Goal: Information Seeking & Learning: Find specific fact

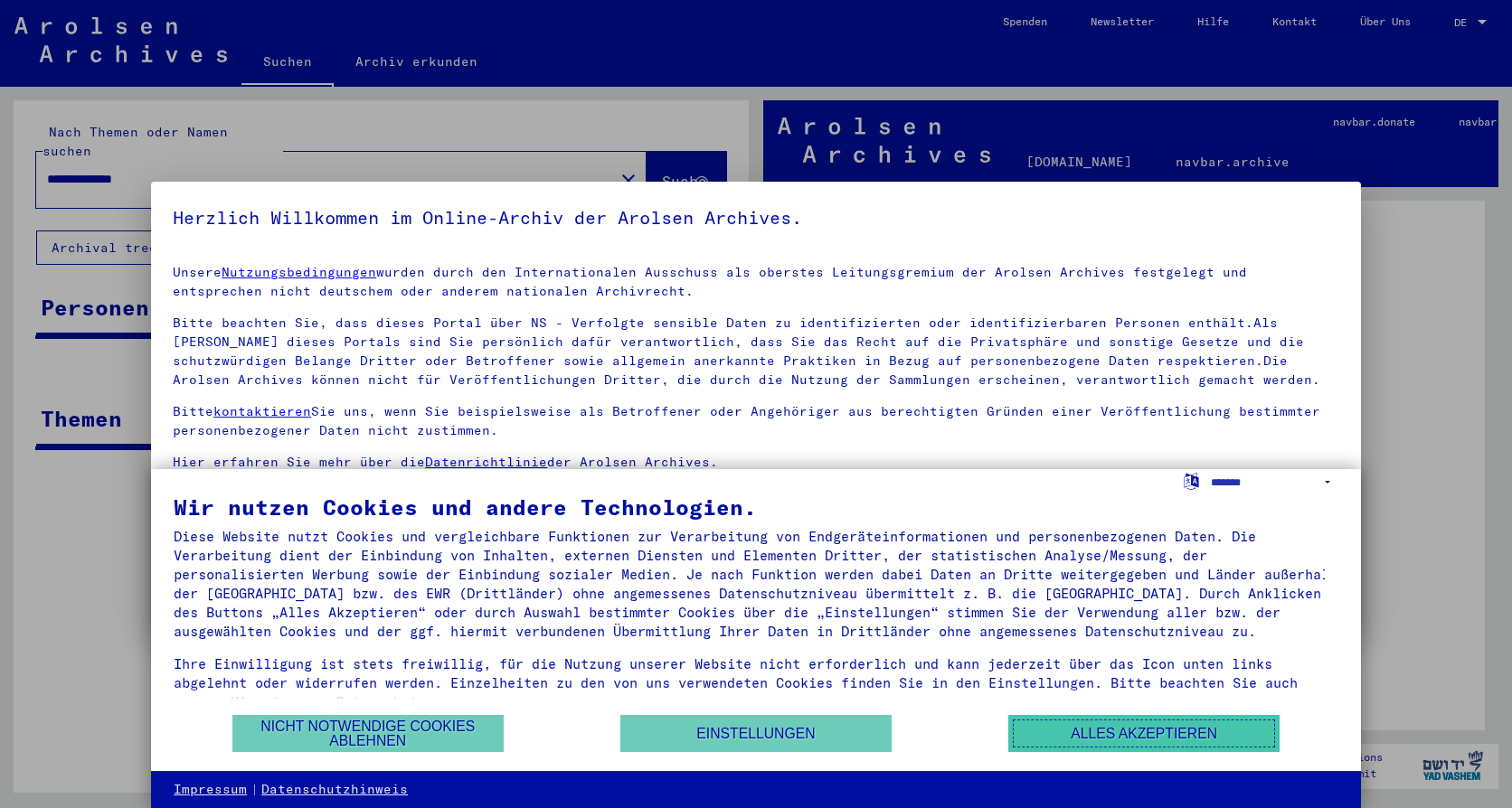
drag, startPoint x: 1095, startPoint y: 730, endPoint x: 1074, endPoint y: 730, distance: 21.0
click at [1095, 730] on button "Alles akzeptieren" at bounding box center [1143, 733] width 271 height 37
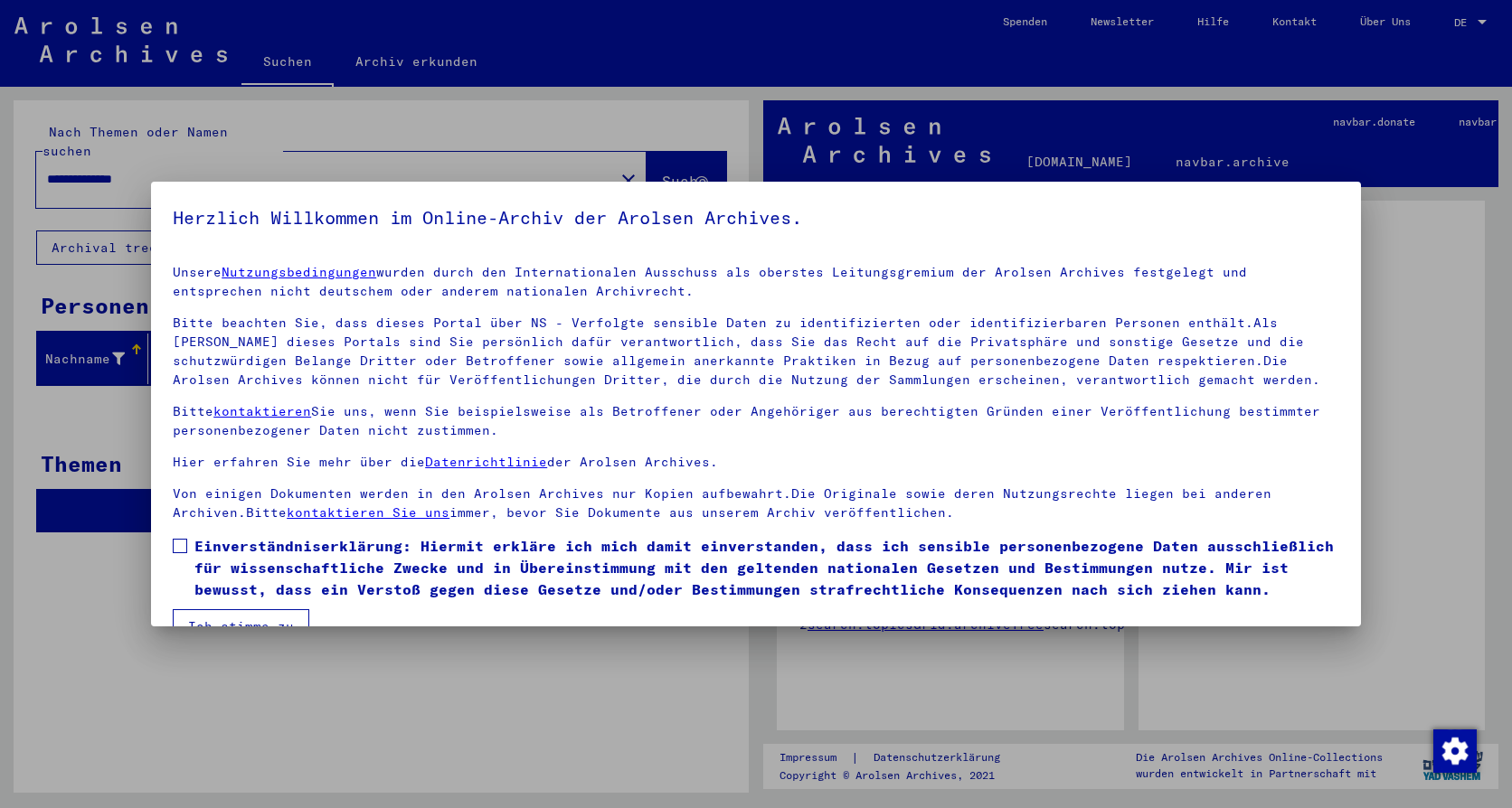
click at [178, 541] on span at bounding box center [180, 546] width 15 height 15
click at [222, 615] on button "Ich stimme zu" at bounding box center [241, 626] width 137 height 35
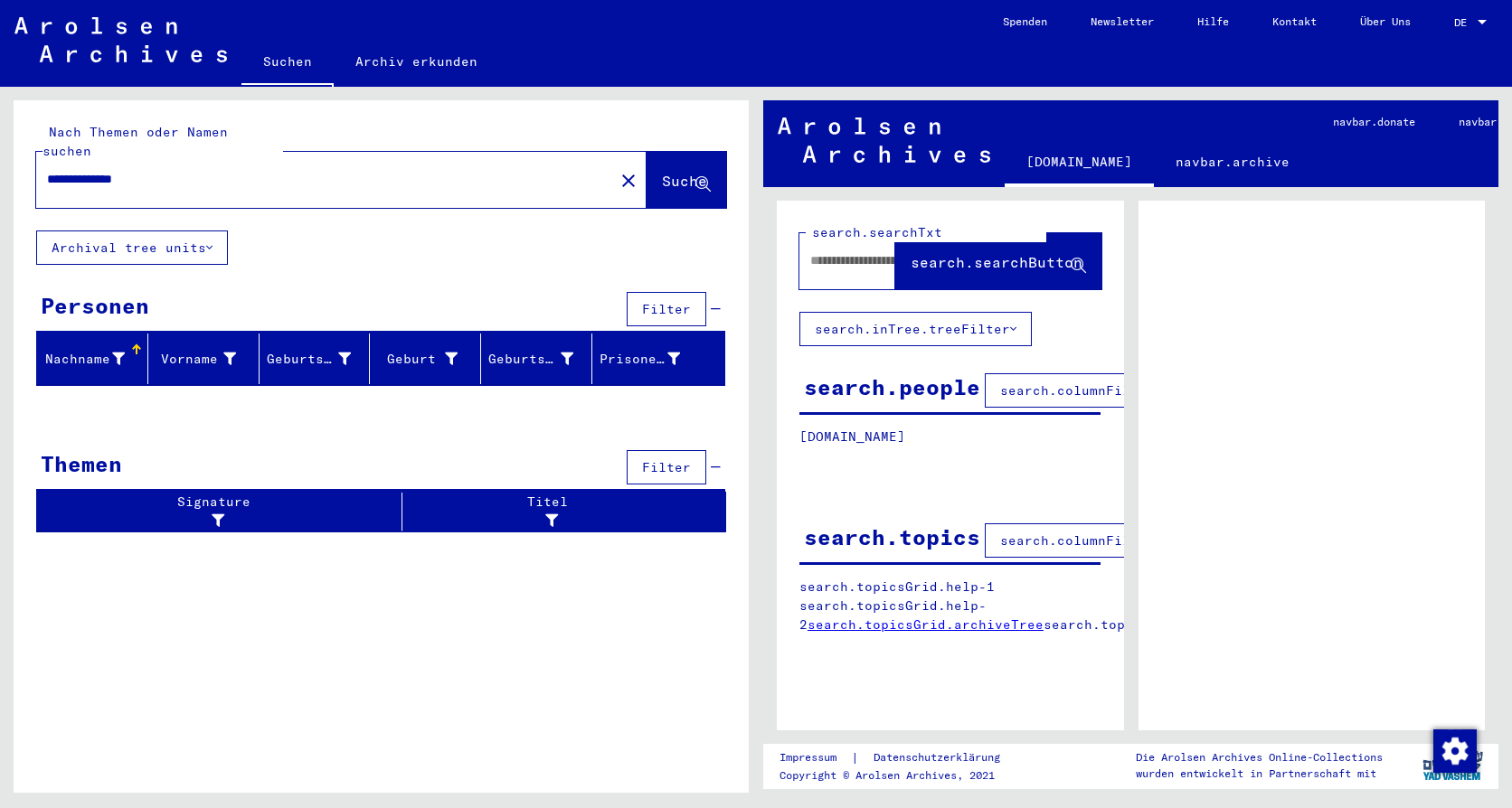
click at [110, 170] on input "**********" at bounding box center [324, 179] width 556 height 19
type input "**********"
click at [668, 172] on span "Suche" at bounding box center [685, 181] width 46 height 18
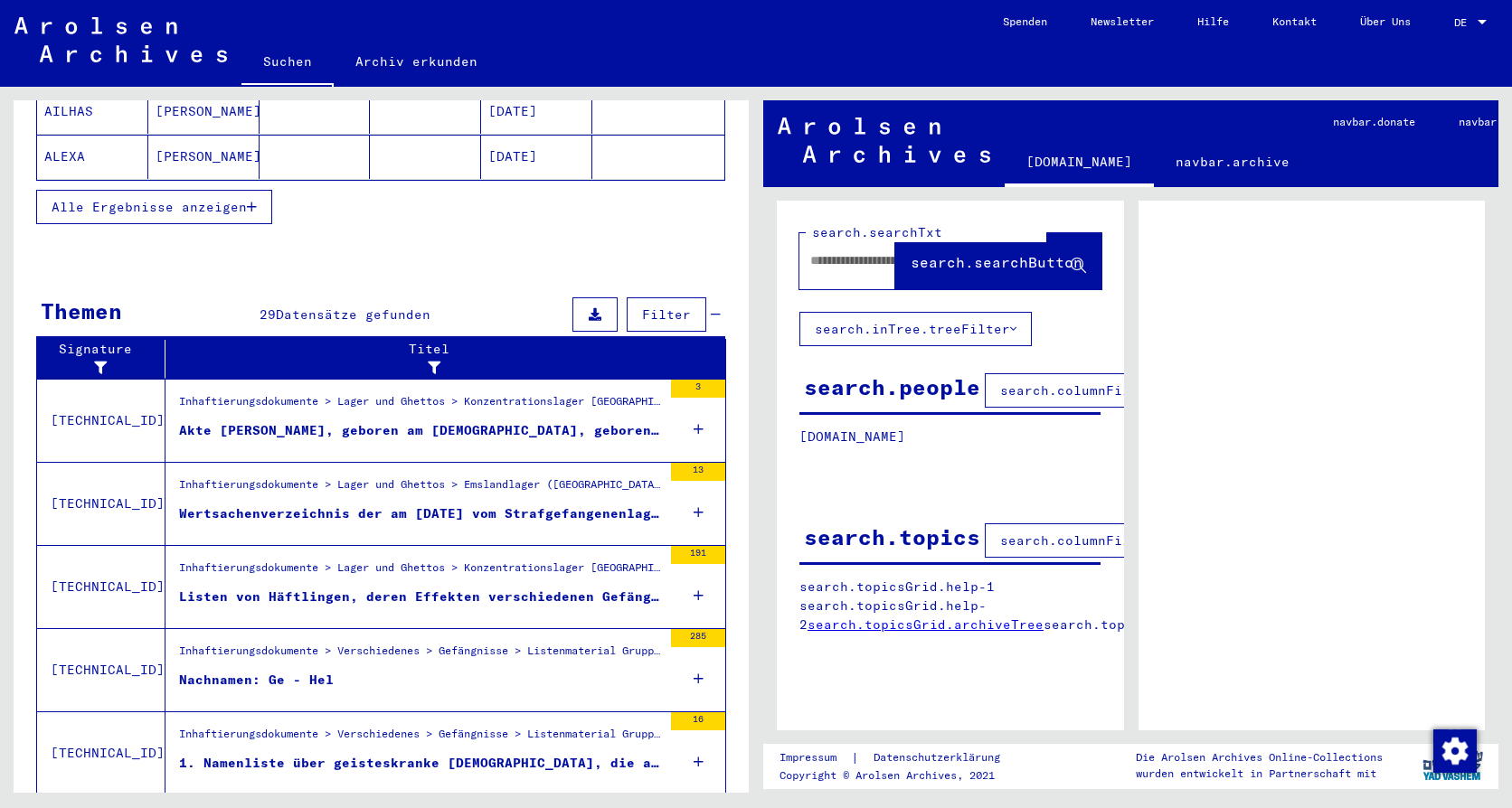
scroll to position [468, 0]
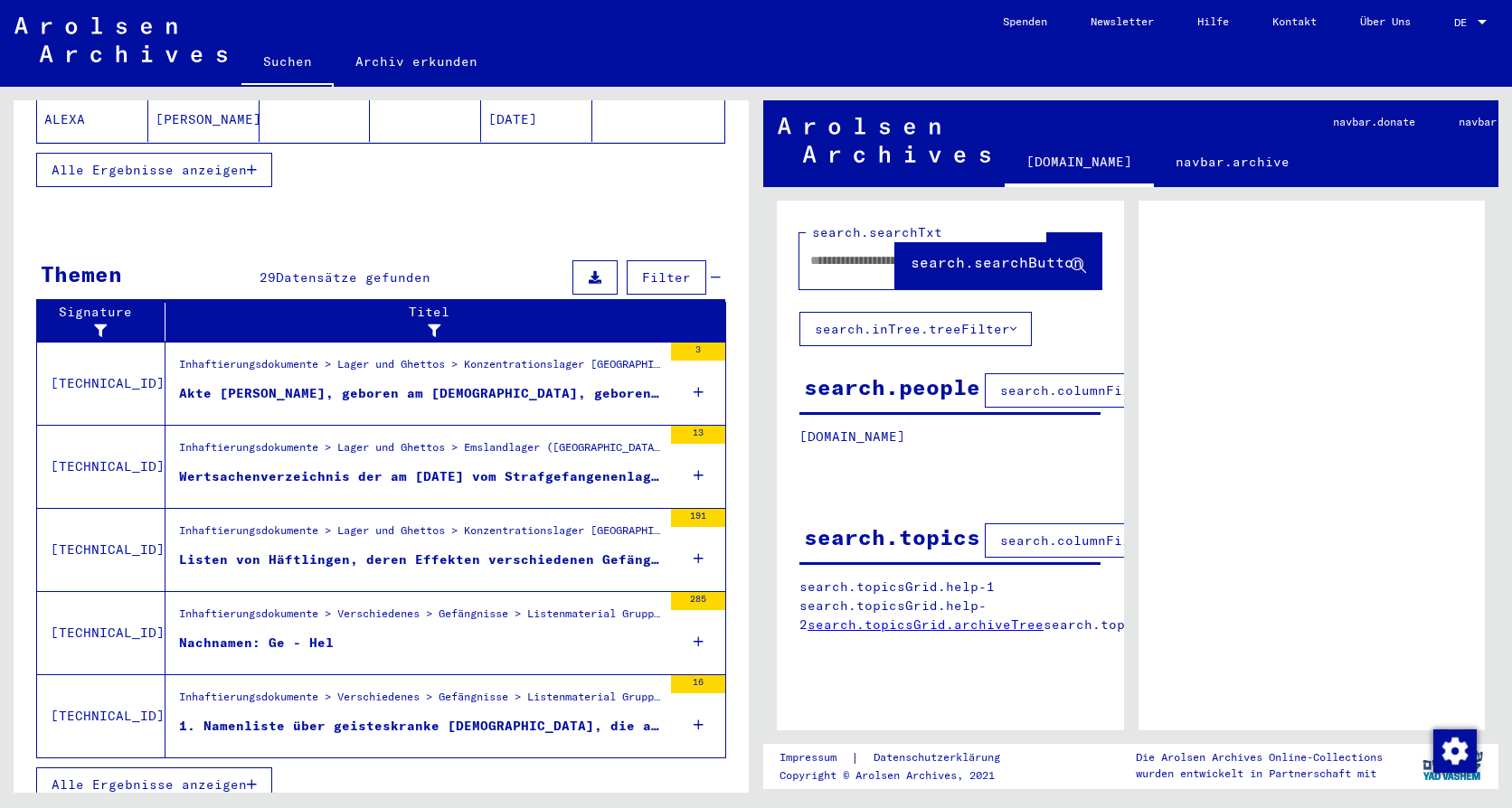
click at [132, 777] on span "Alle Ergebnisse anzeigen" at bounding box center [149, 785] width 195 height 16
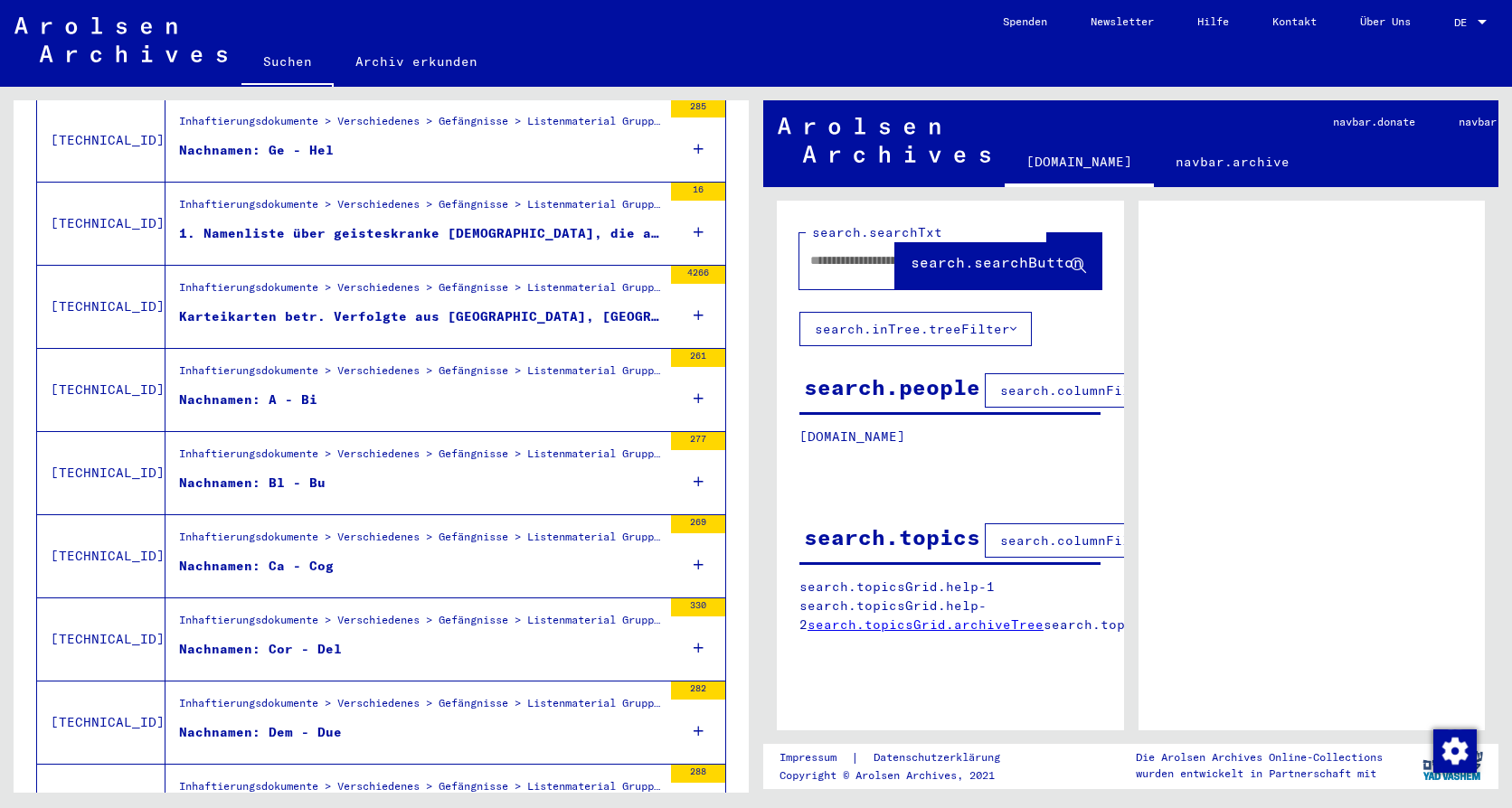
scroll to position [649, 0]
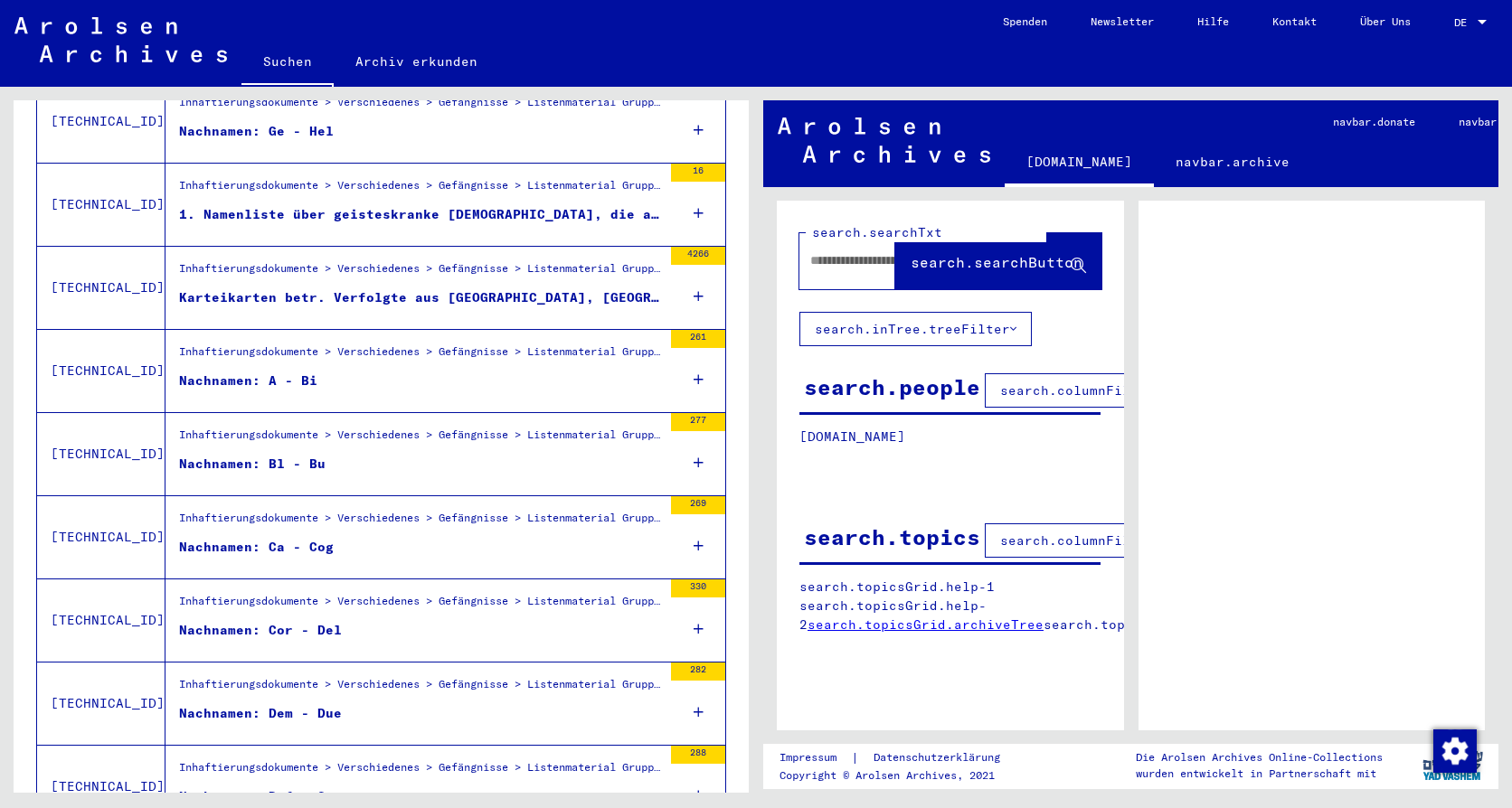
click at [211, 704] on div "Nachnamen: Dem - Due" at bounding box center [260, 713] width 163 height 19
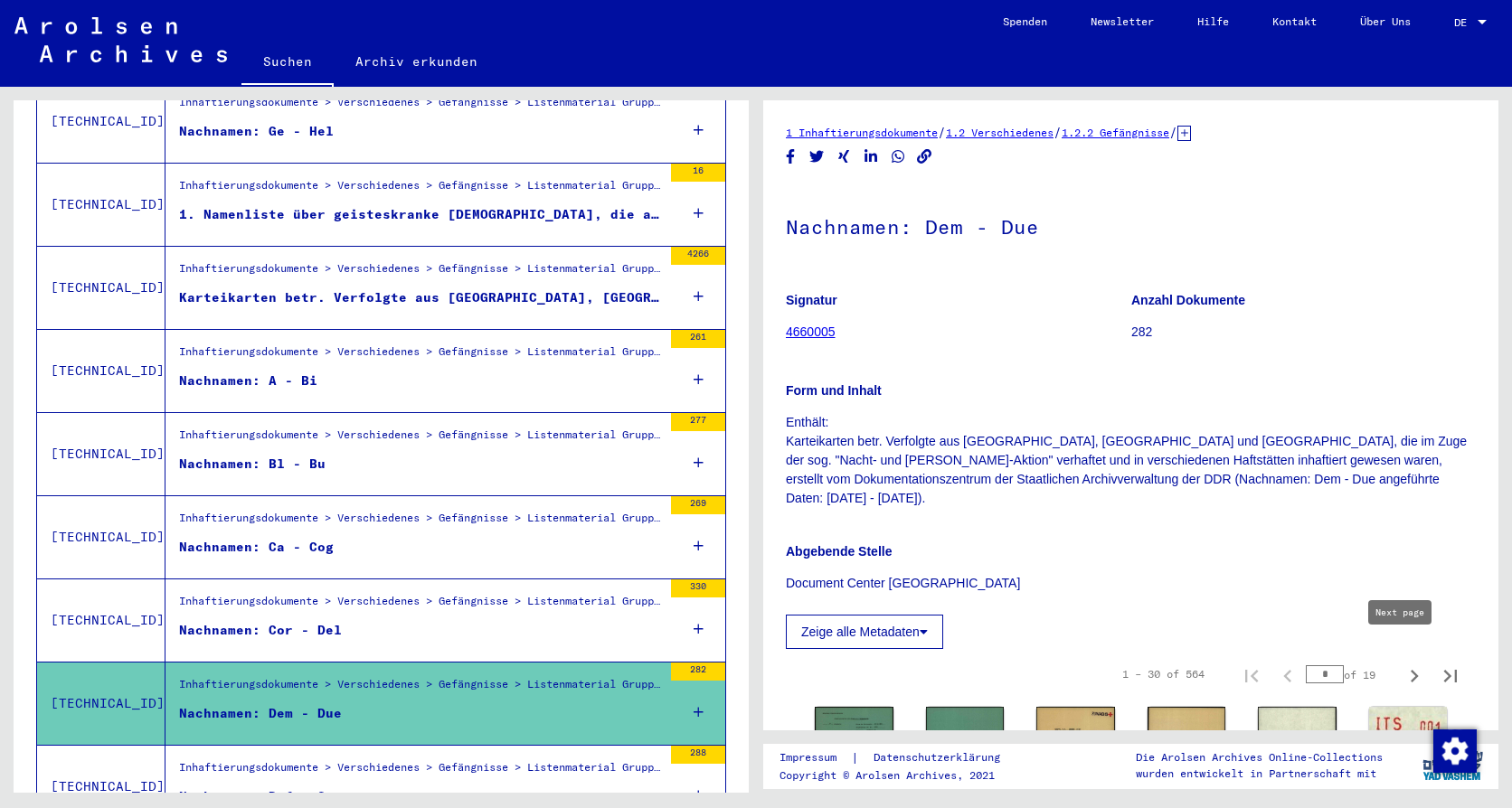
click at [1402, 664] on icon "Next page" at bounding box center [1414, 677] width 26 height 26
type input "*"
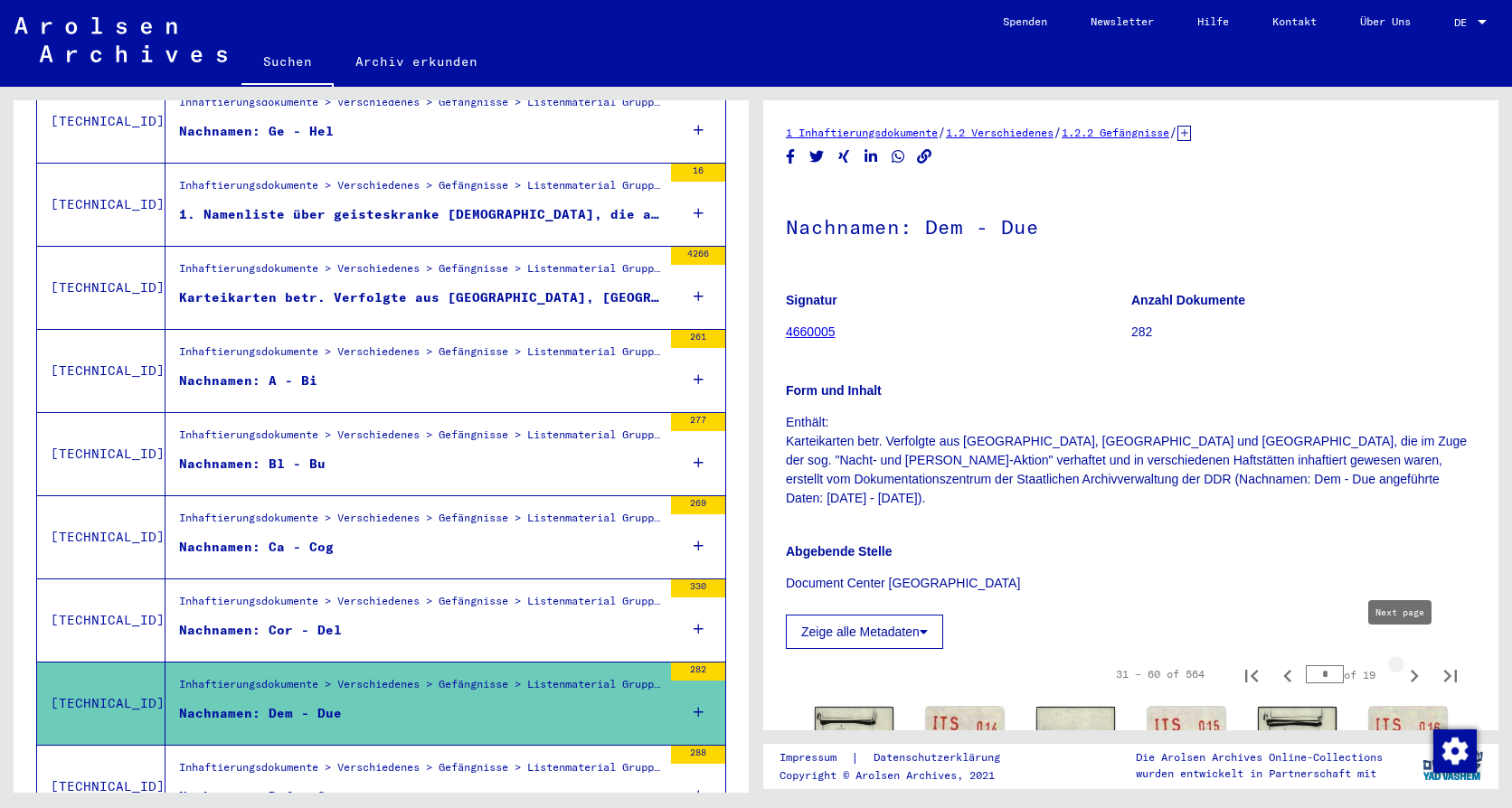
click at [1402, 664] on icon "Next page" at bounding box center [1414, 677] width 26 height 26
type input "*"
click at [1402, 664] on icon "Next page" at bounding box center [1414, 677] width 26 height 26
type input "*"
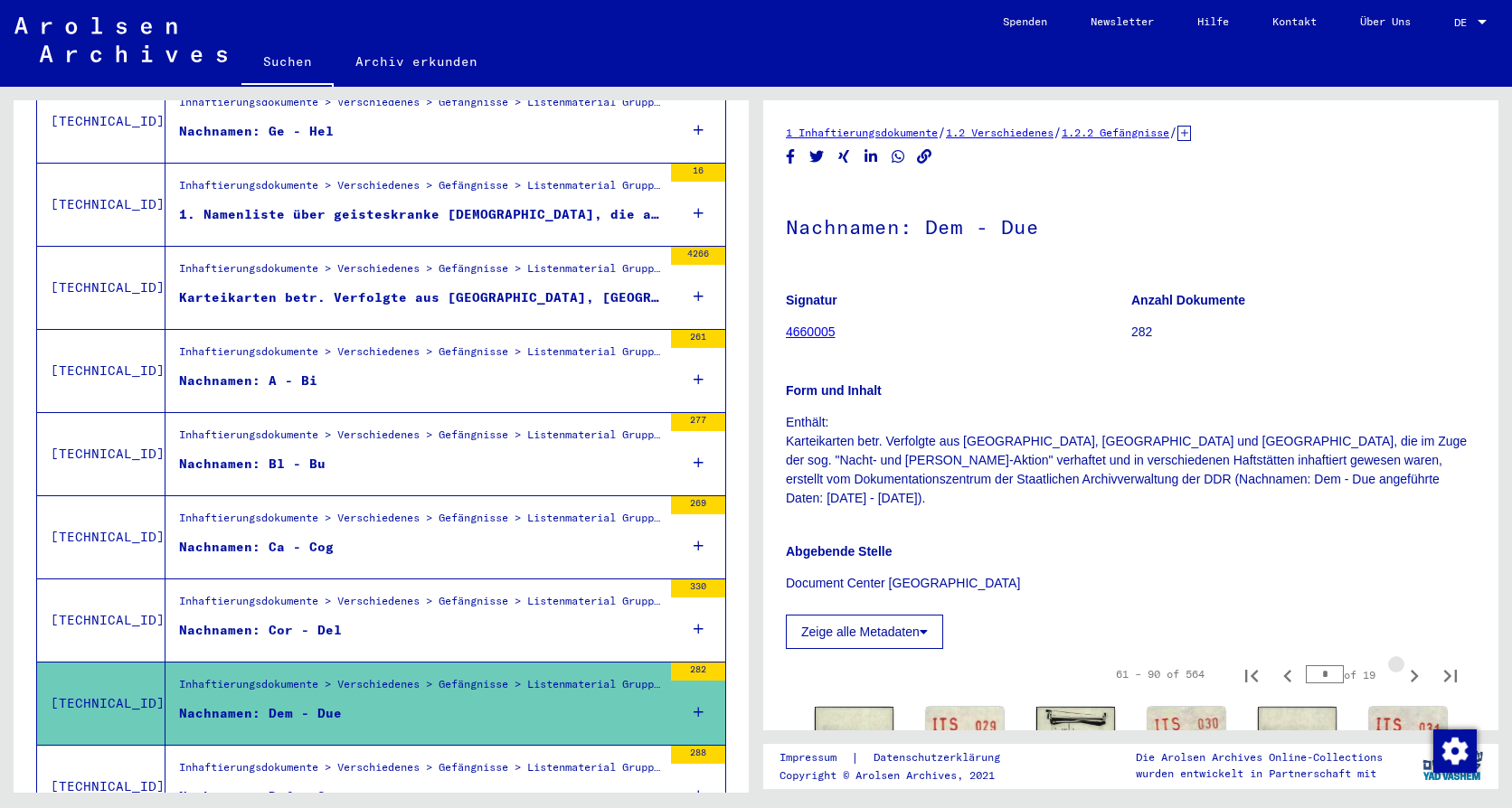
type input "*"
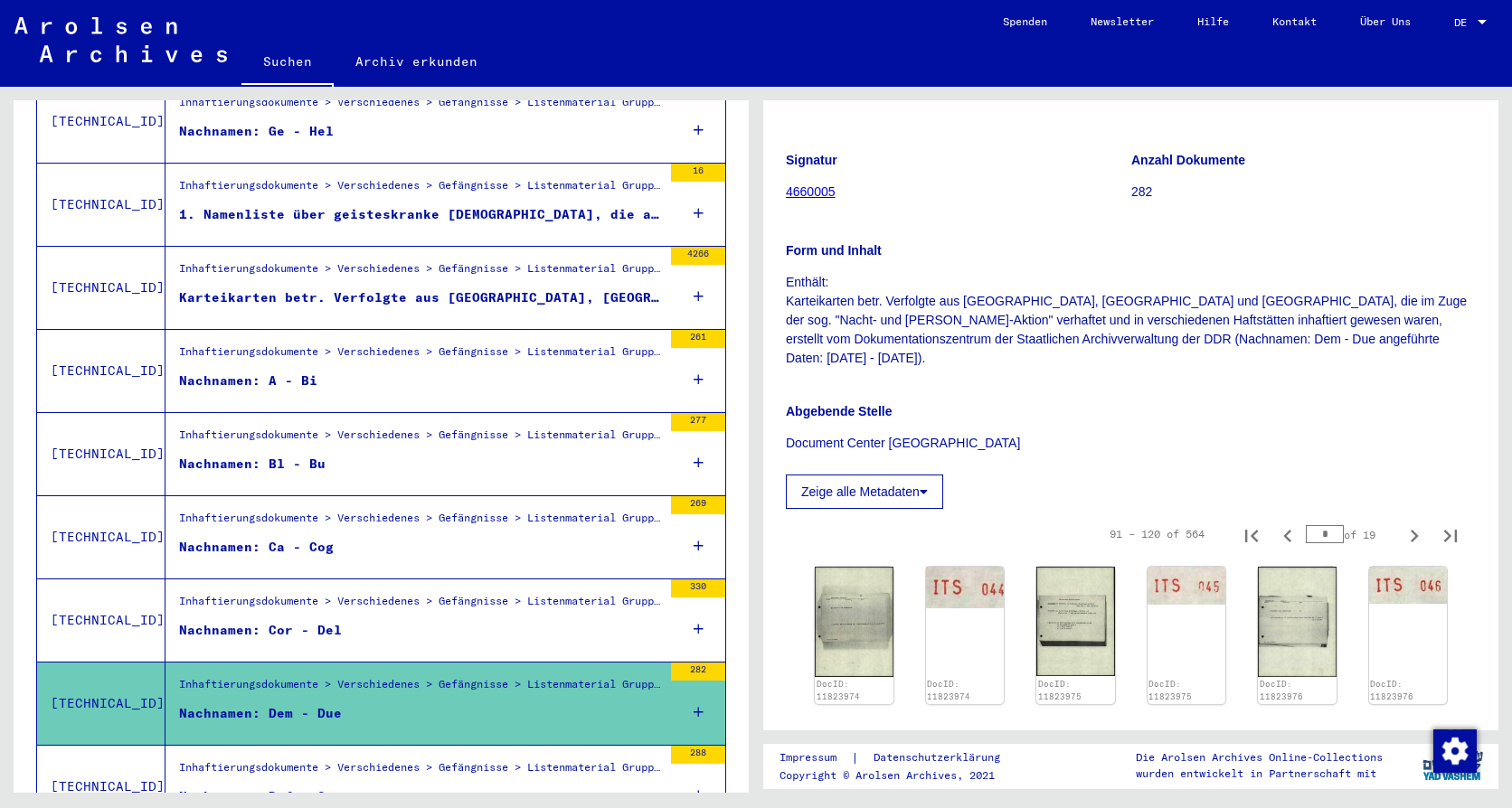
scroll to position [181, 0]
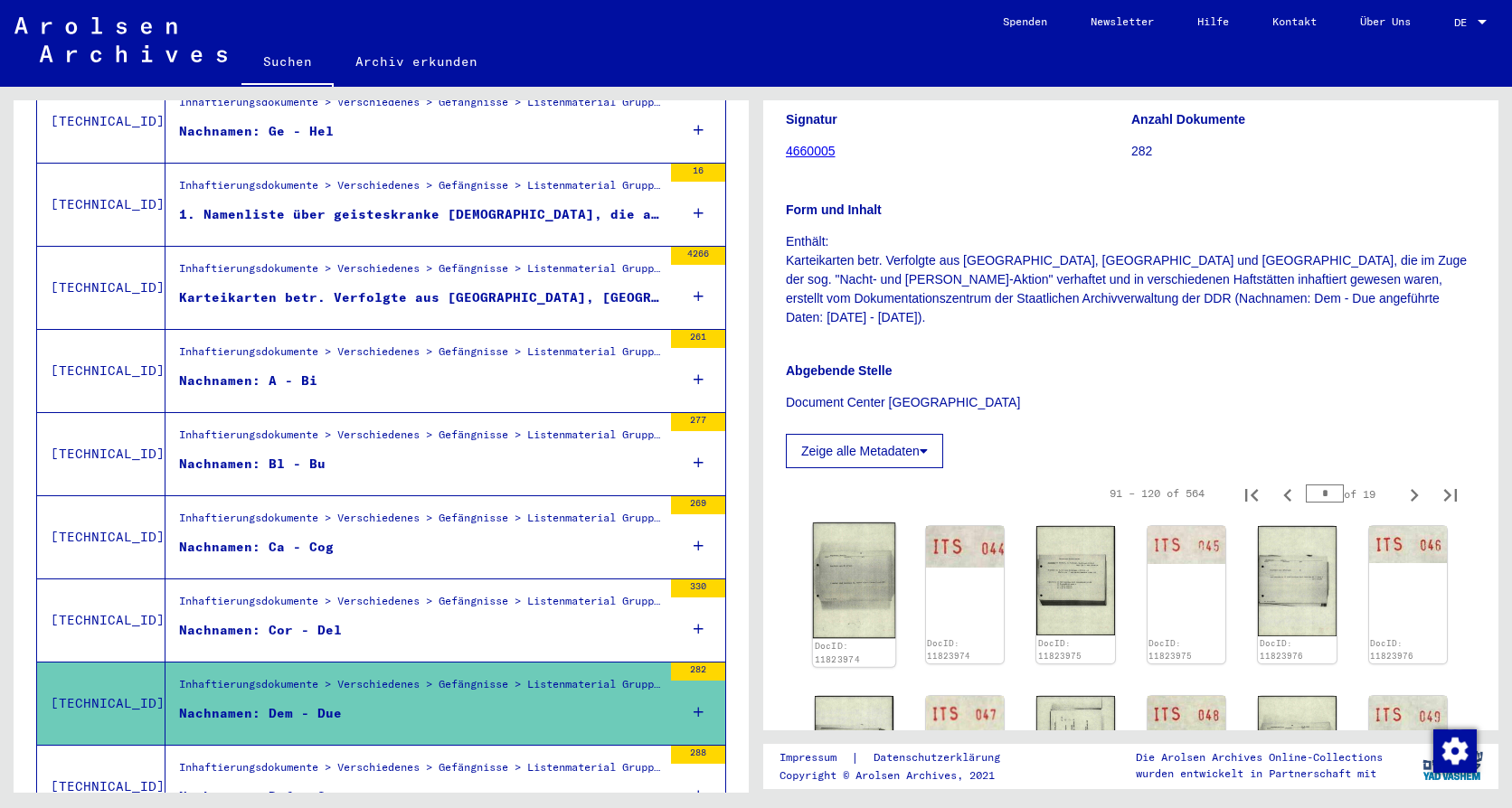
click at [850, 553] on img at bounding box center [854, 580] width 82 height 116
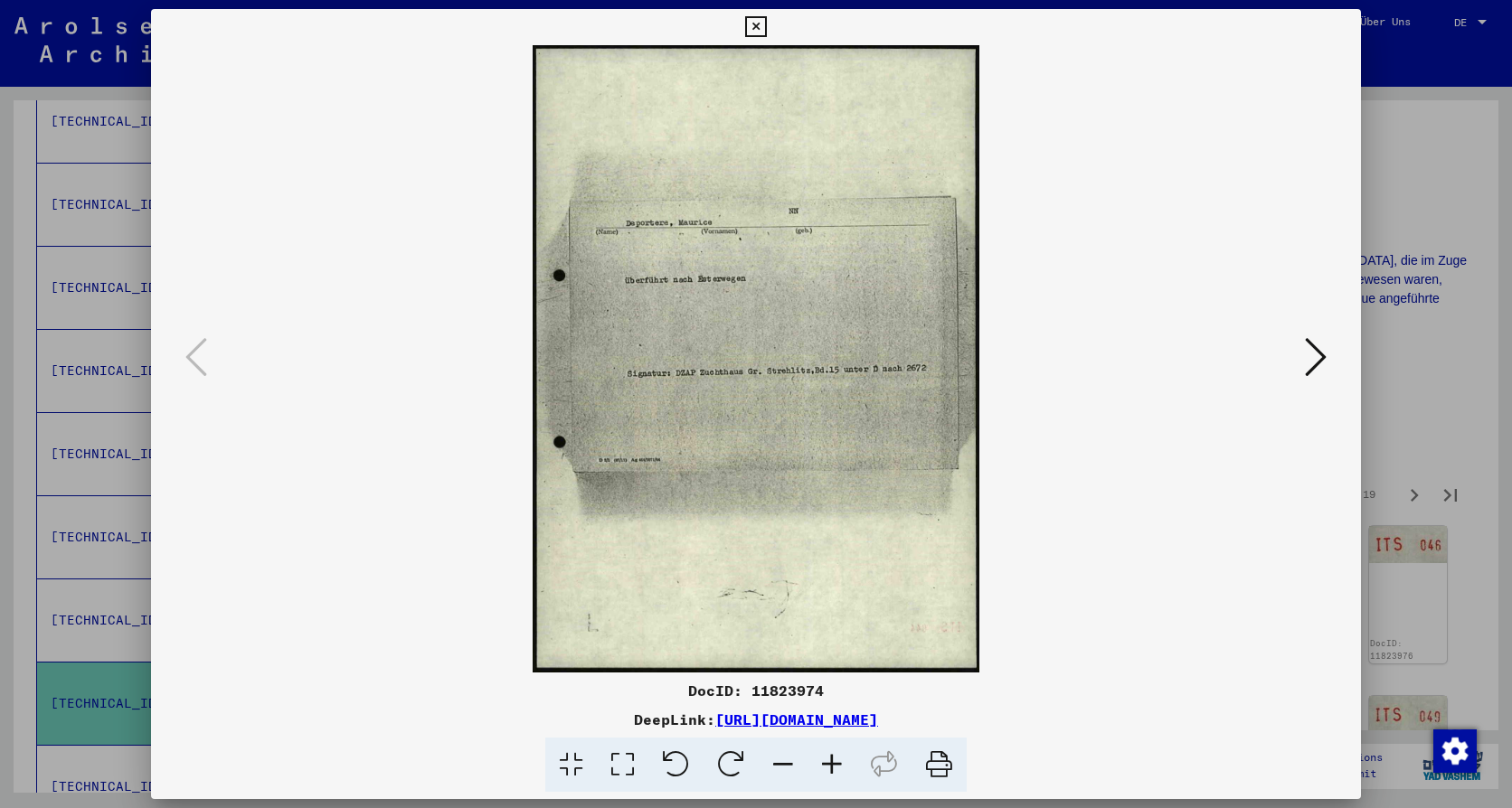
drag, startPoint x: 751, startPoint y: 22, endPoint x: 766, endPoint y: 46, distance: 28.3
click at [753, 24] on icon at bounding box center [755, 27] width 21 height 22
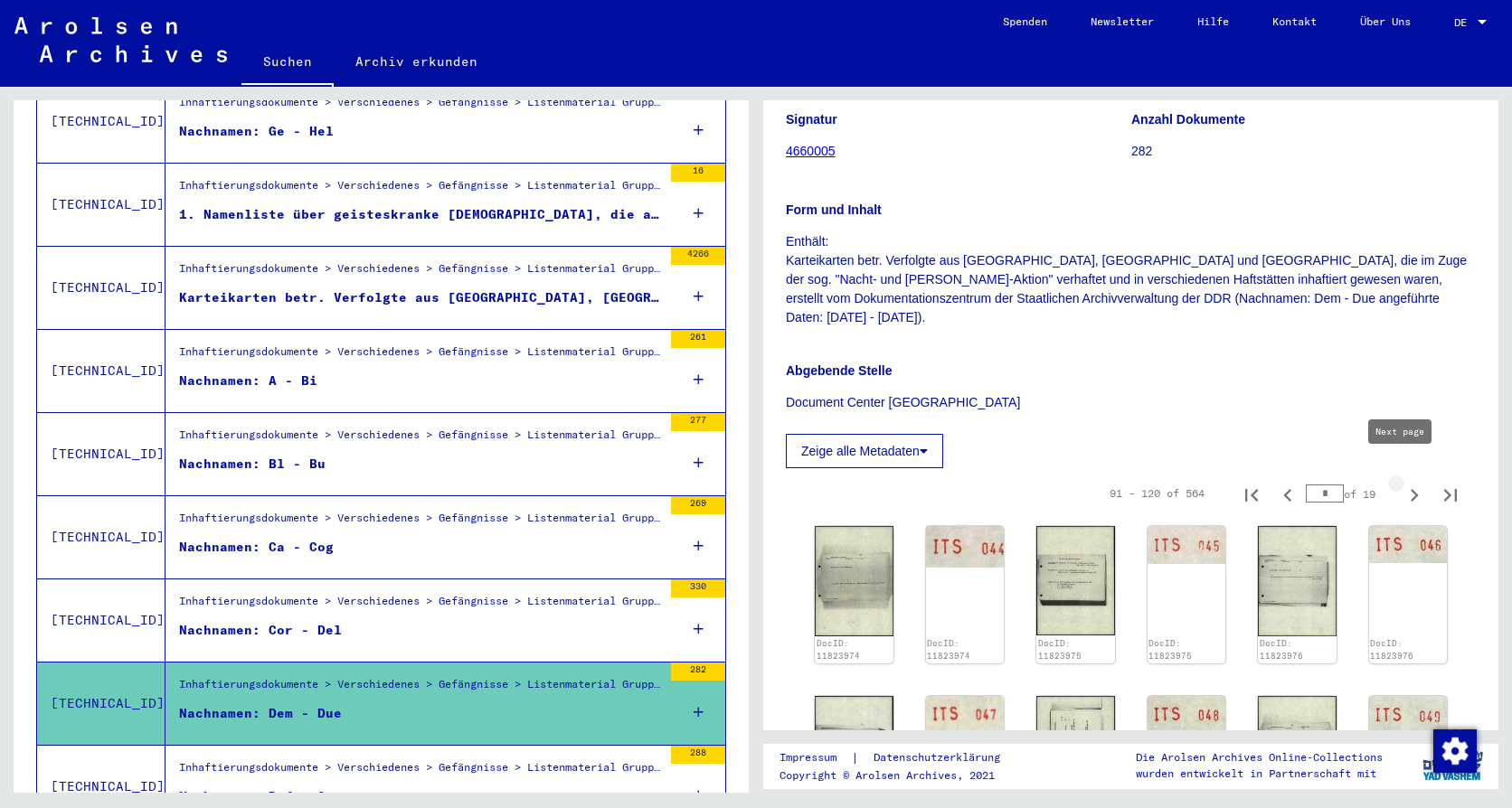
click at [1402, 483] on icon "Next page" at bounding box center [1414, 496] width 26 height 26
type input "*"
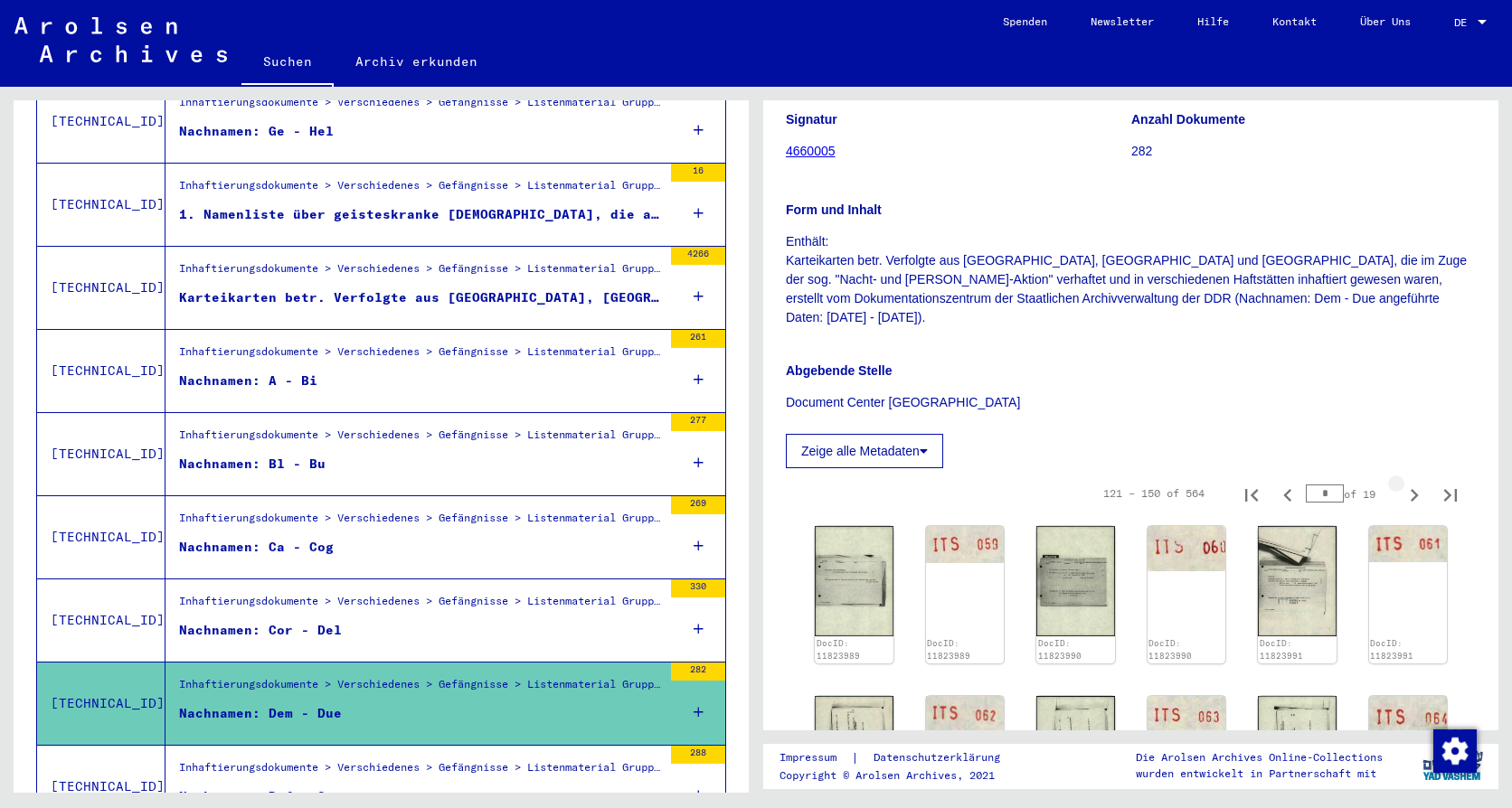
click at [1402, 483] on icon "Next page" at bounding box center [1414, 496] width 26 height 26
type input "*"
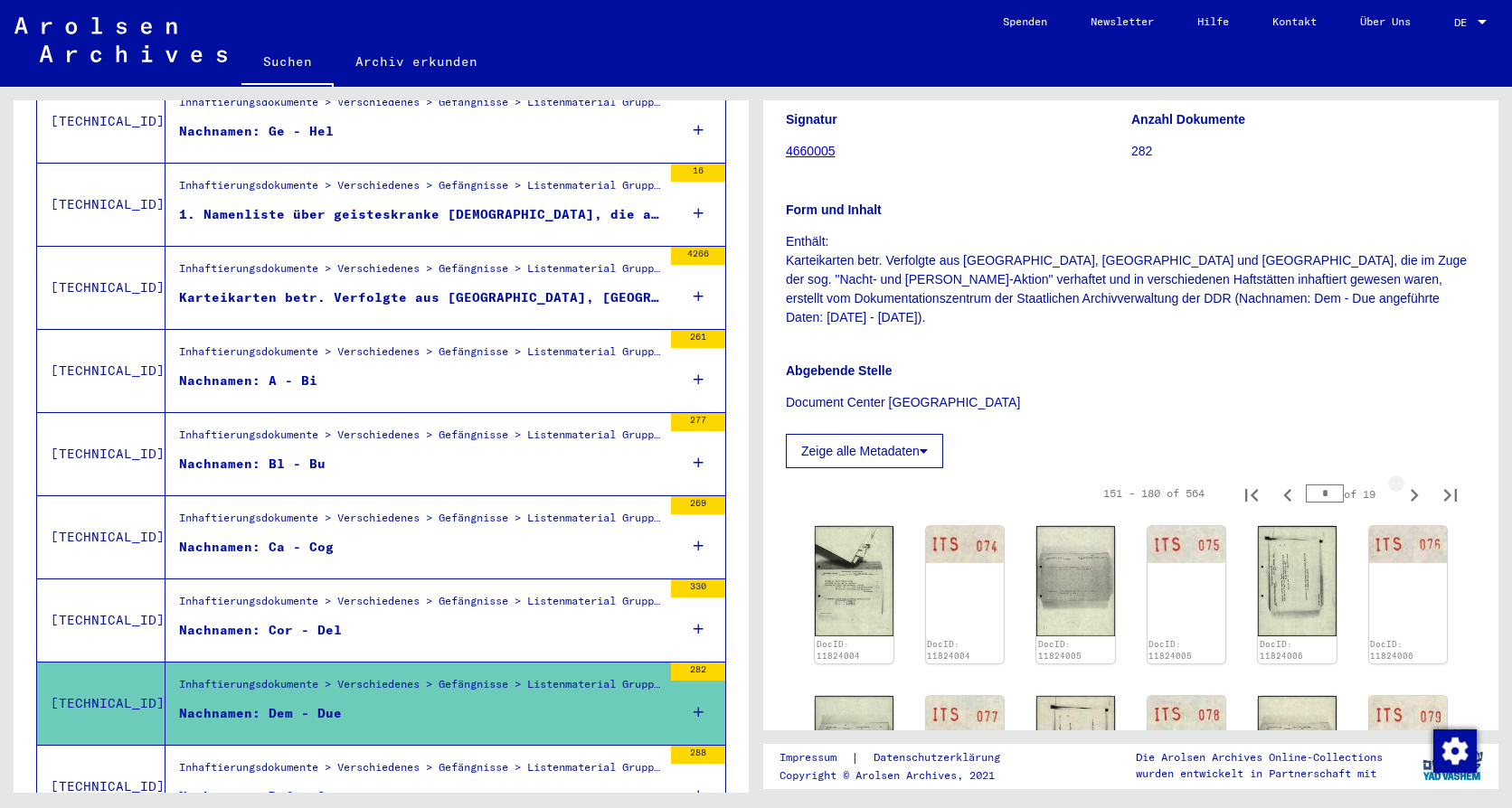
click at [1402, 483] on icon "Next page" at bounding box center [1414, 496] width 26 height 26
type input "*"
click at [1402, 483] on icon "Next page" at bounding box center [1414, 496] width 26 height 26
type input "*"
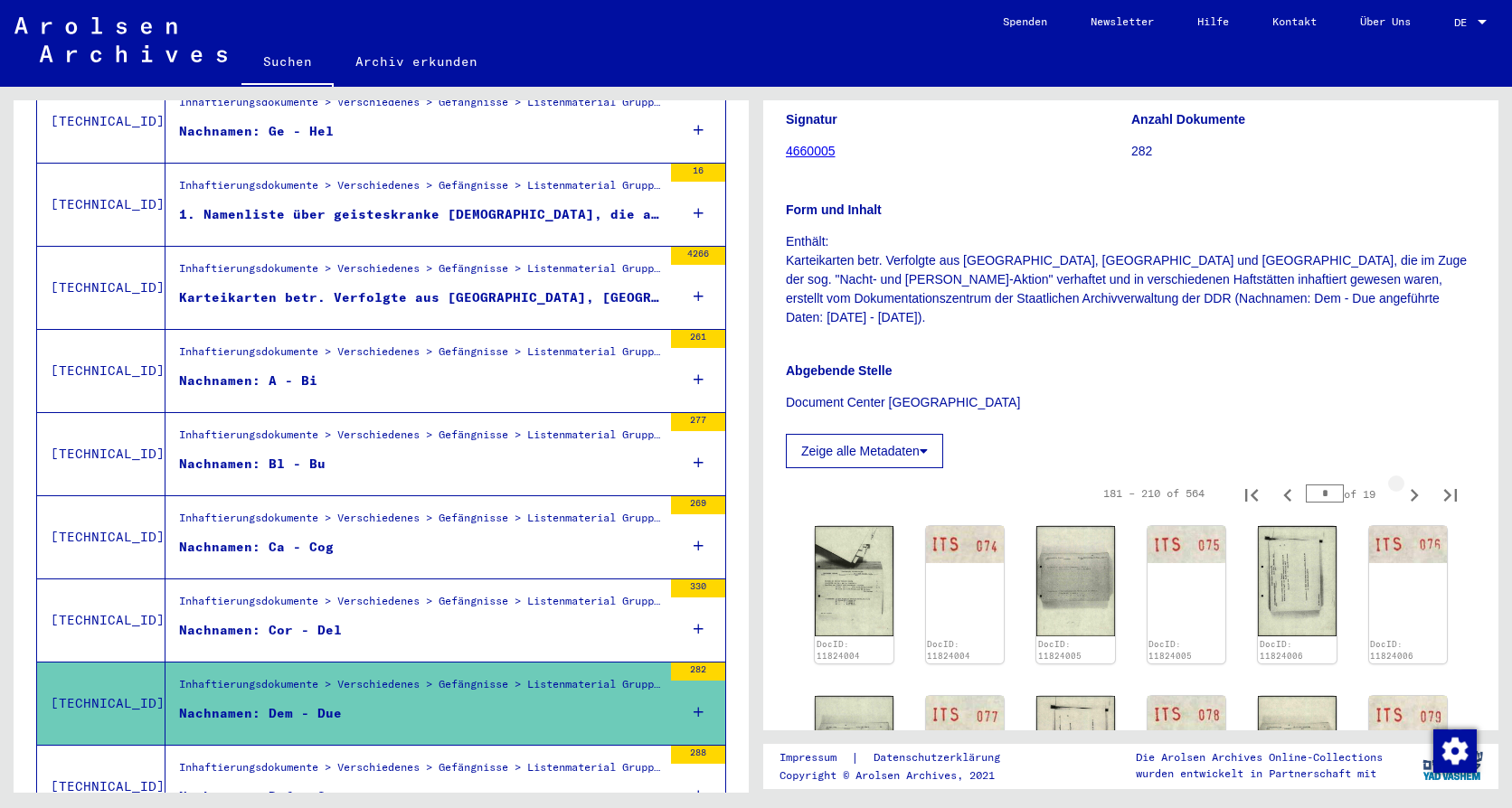
type input "*"
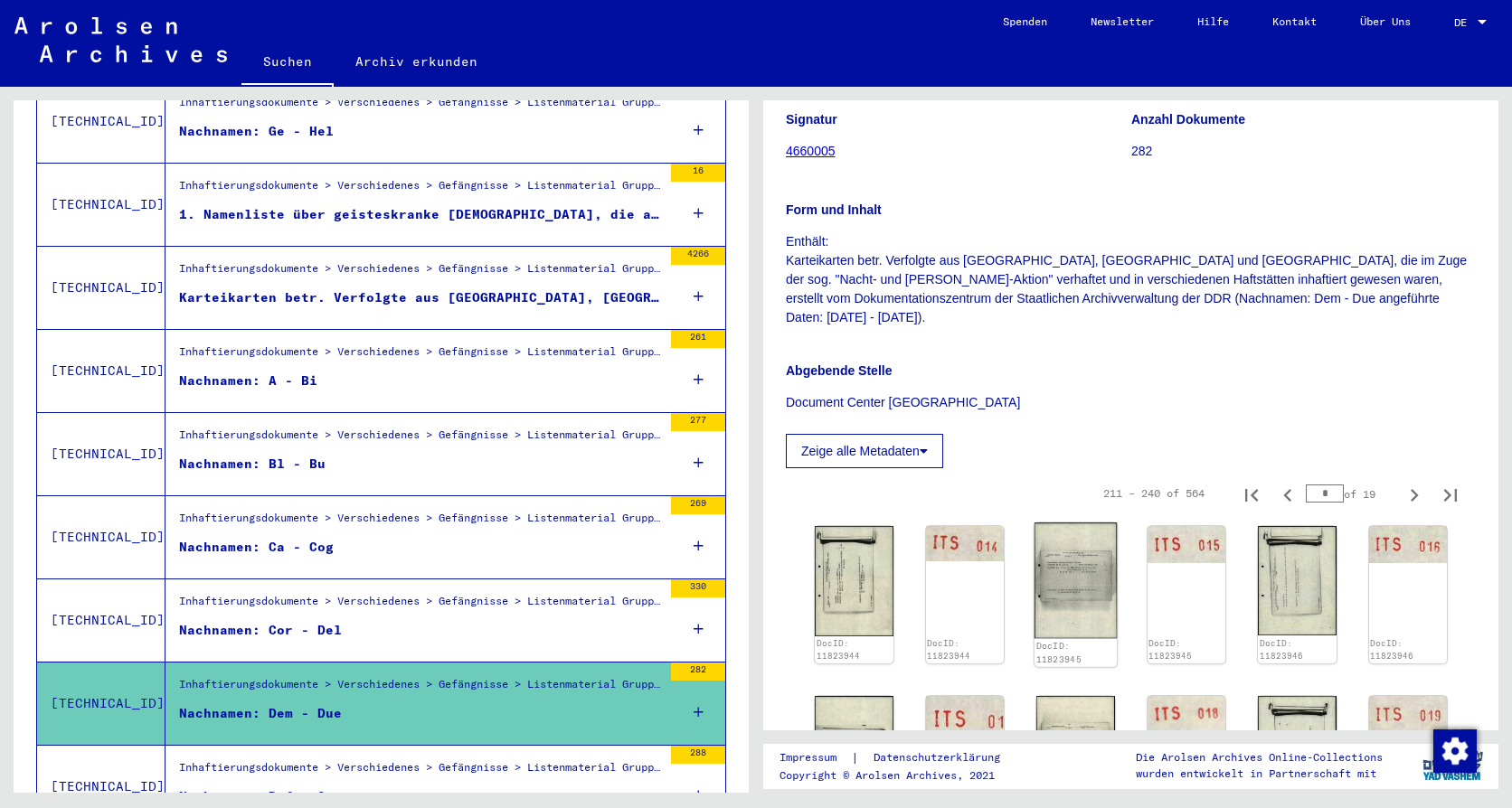
click at [1044, 560] on img at bounding box center [1076, 580] width 82 height 116
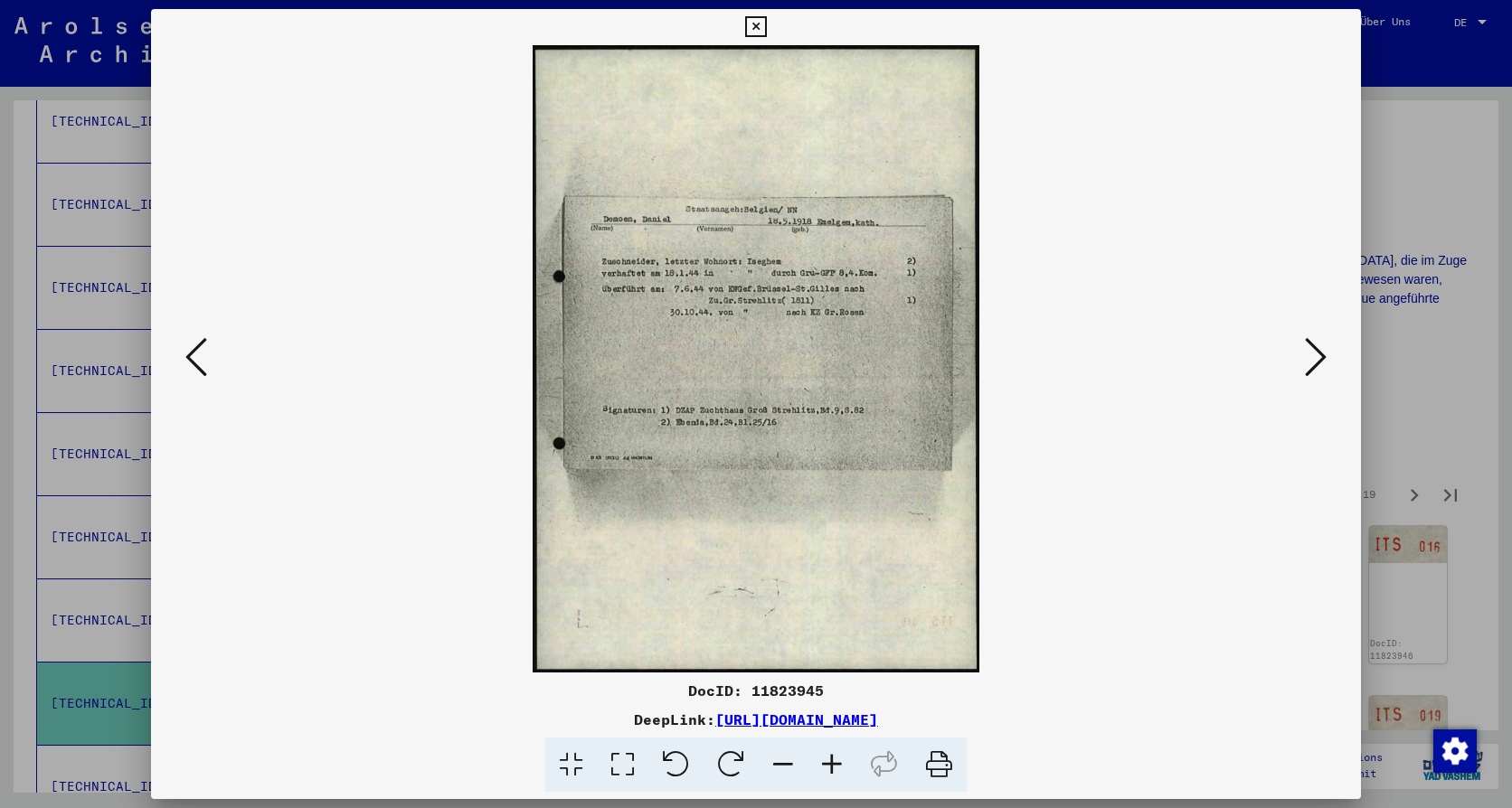
click at [748, 25] on icon at bounding box center [755, 27] width 21 height 22
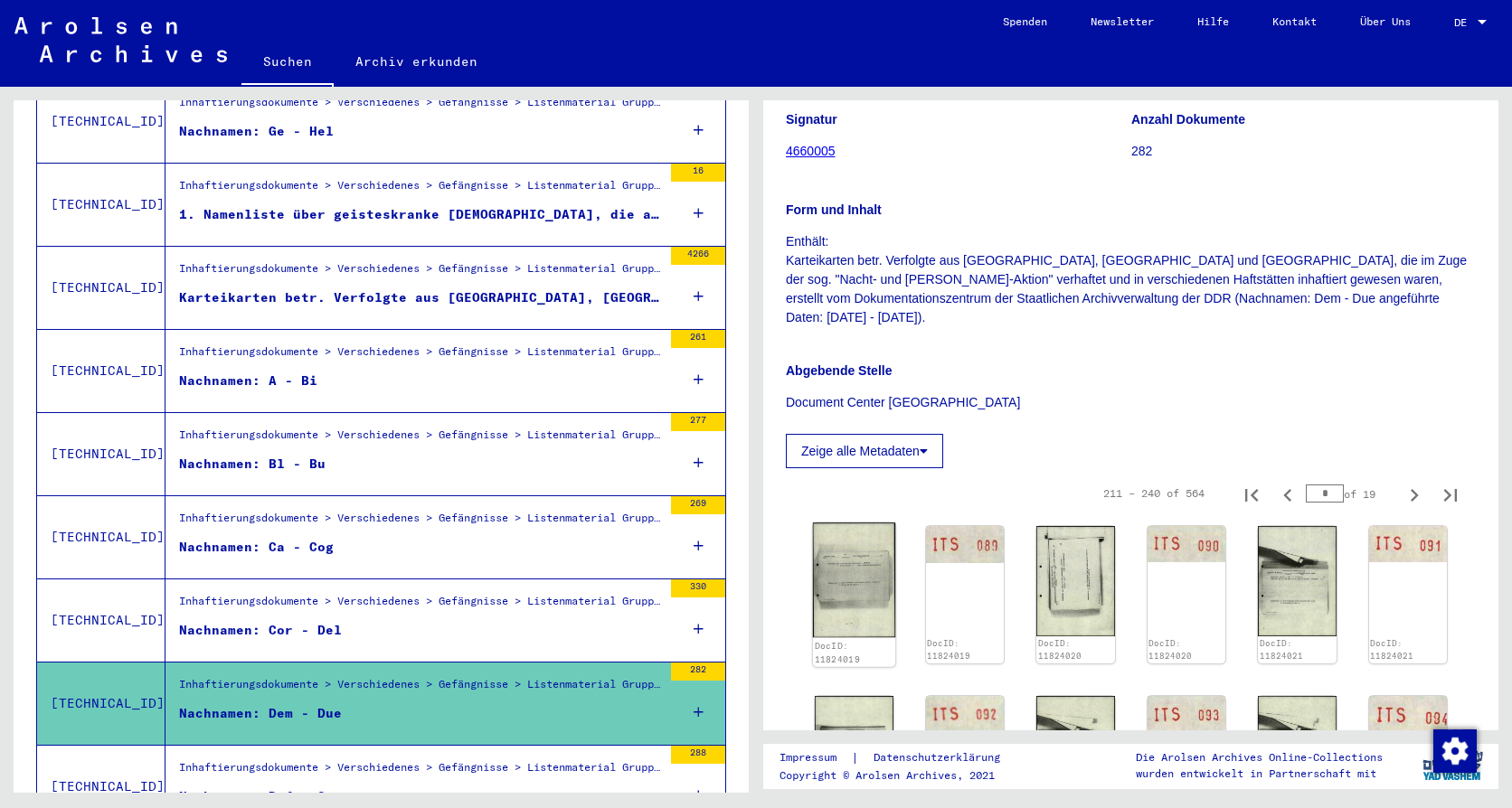
click at [856, 552] on img at bounding box center [854, 580] width 82 height 115
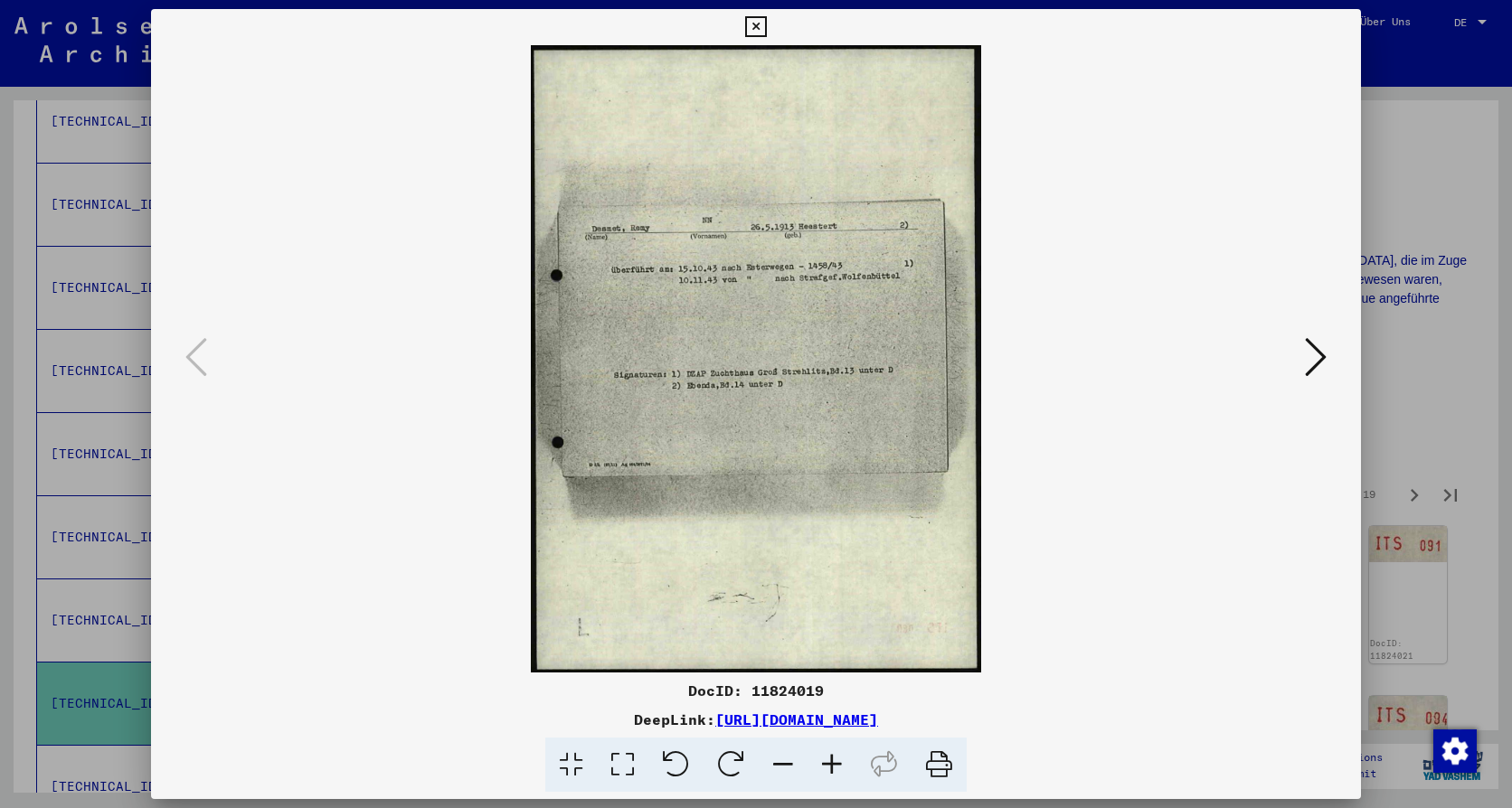
click at [856, 552] on img at bounding box center [756, 359] width 1087 height 627
click at [752, 19] on icon at bounding box center [755, 27] width 21 height 22
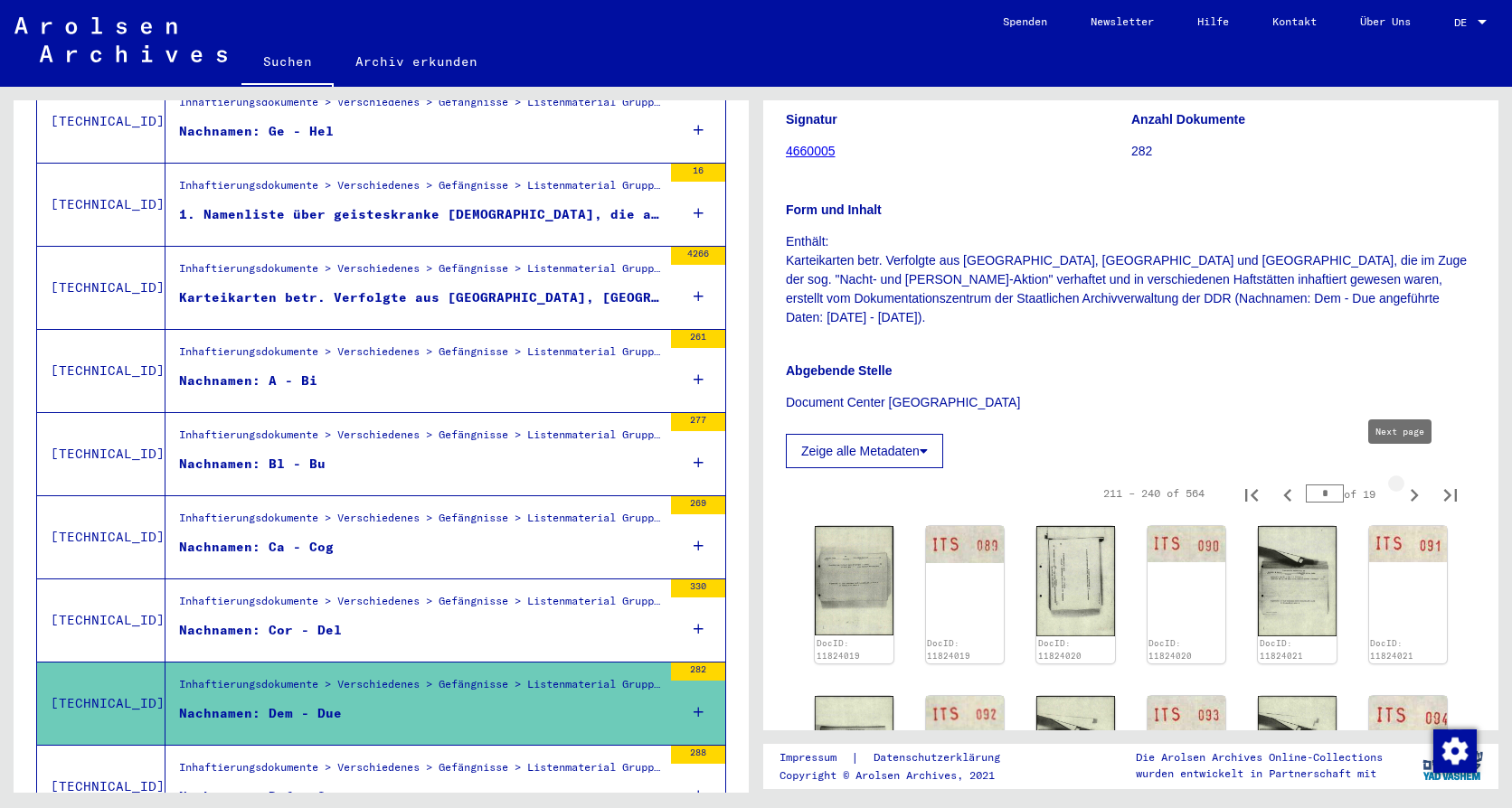
click at [1402, 483] on icon "Next page" at bounding box center [1414, 496] width 26 height 26
type input "*"
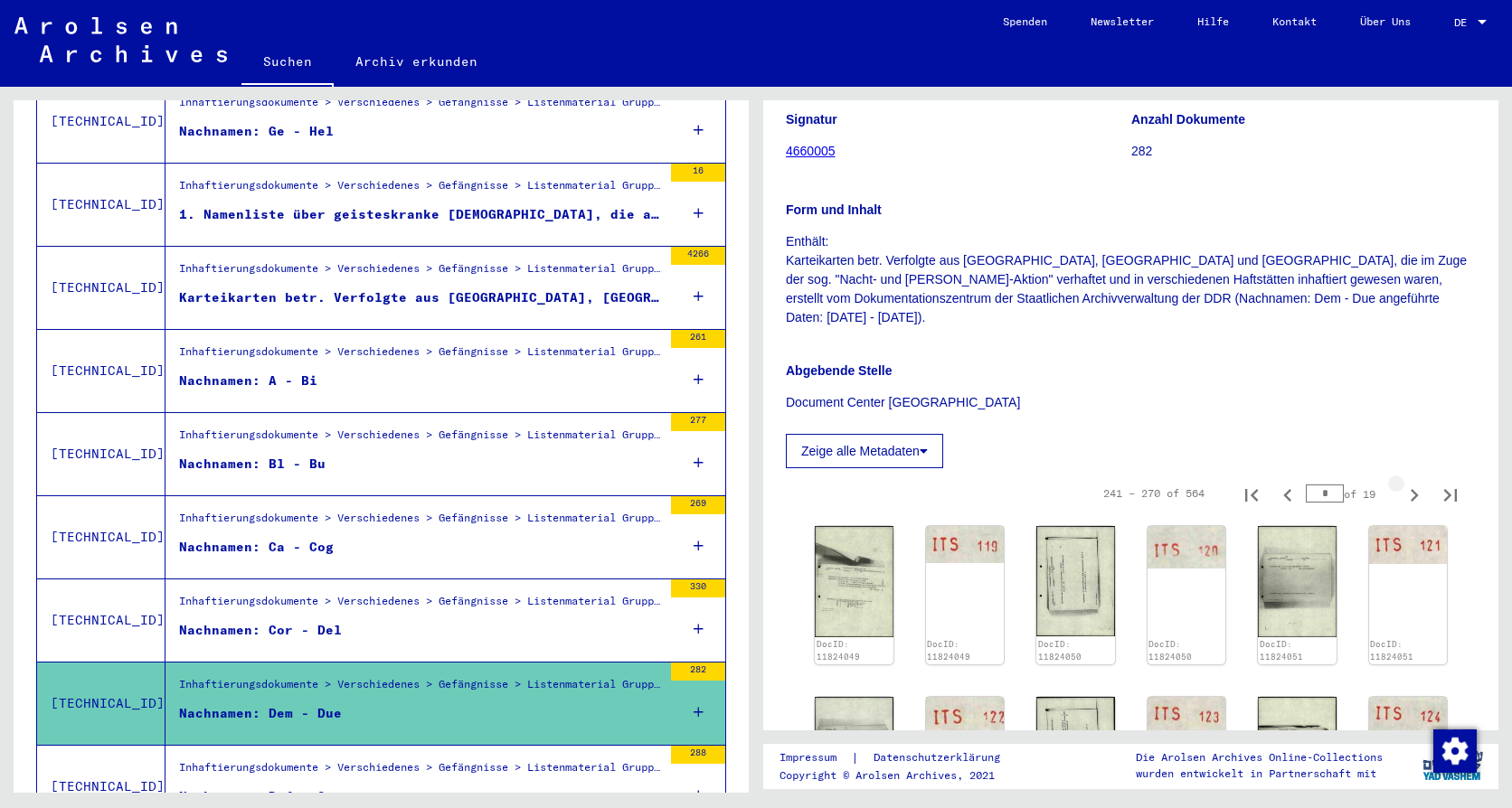
click at [1402, 483] on icon "Next page" at bounding box center [1414, 496] width 26 height 26
type input "**"
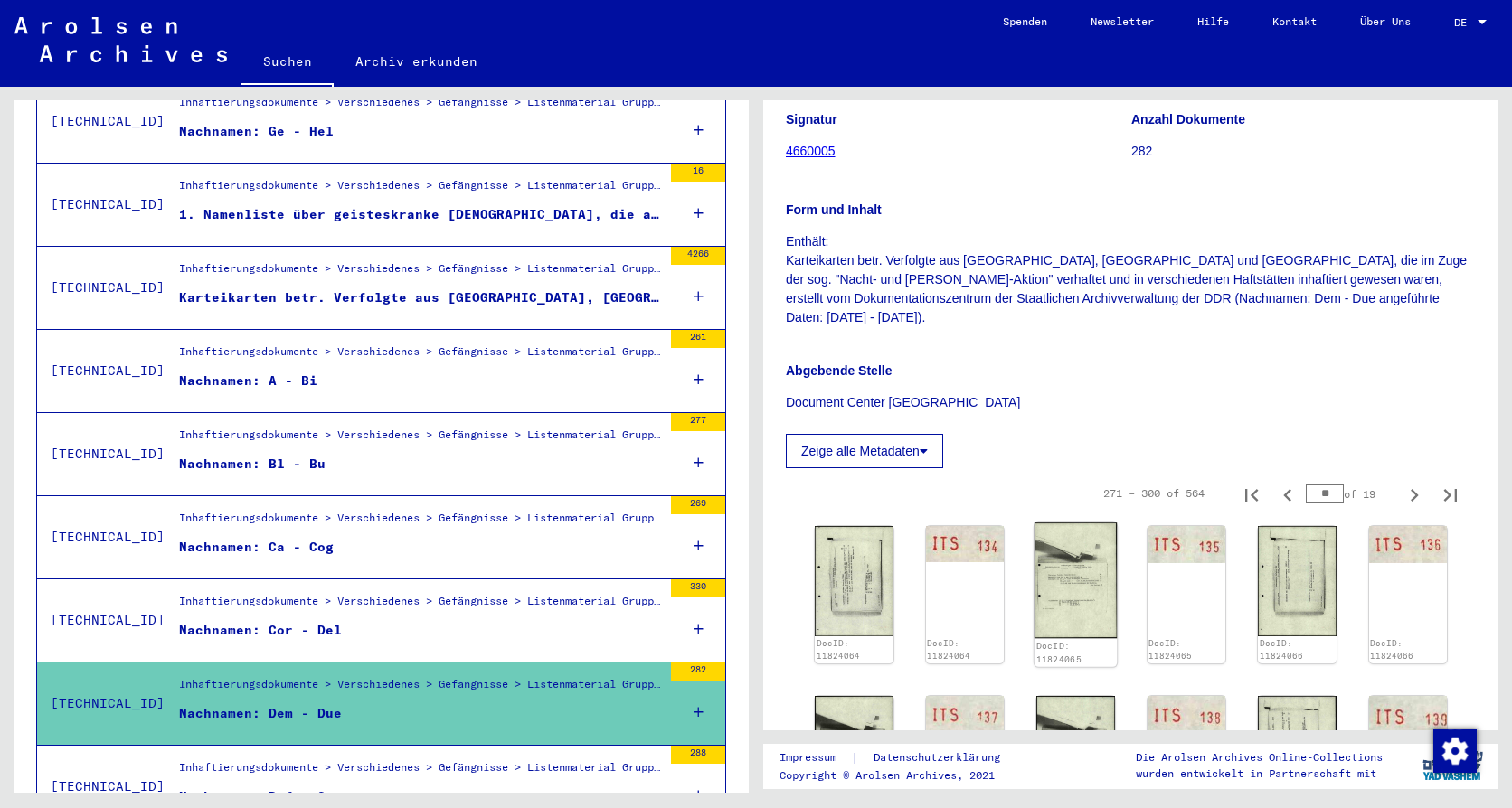
click at [1045, 559] on img at bounding box center [1076, 580] width 82 height 116
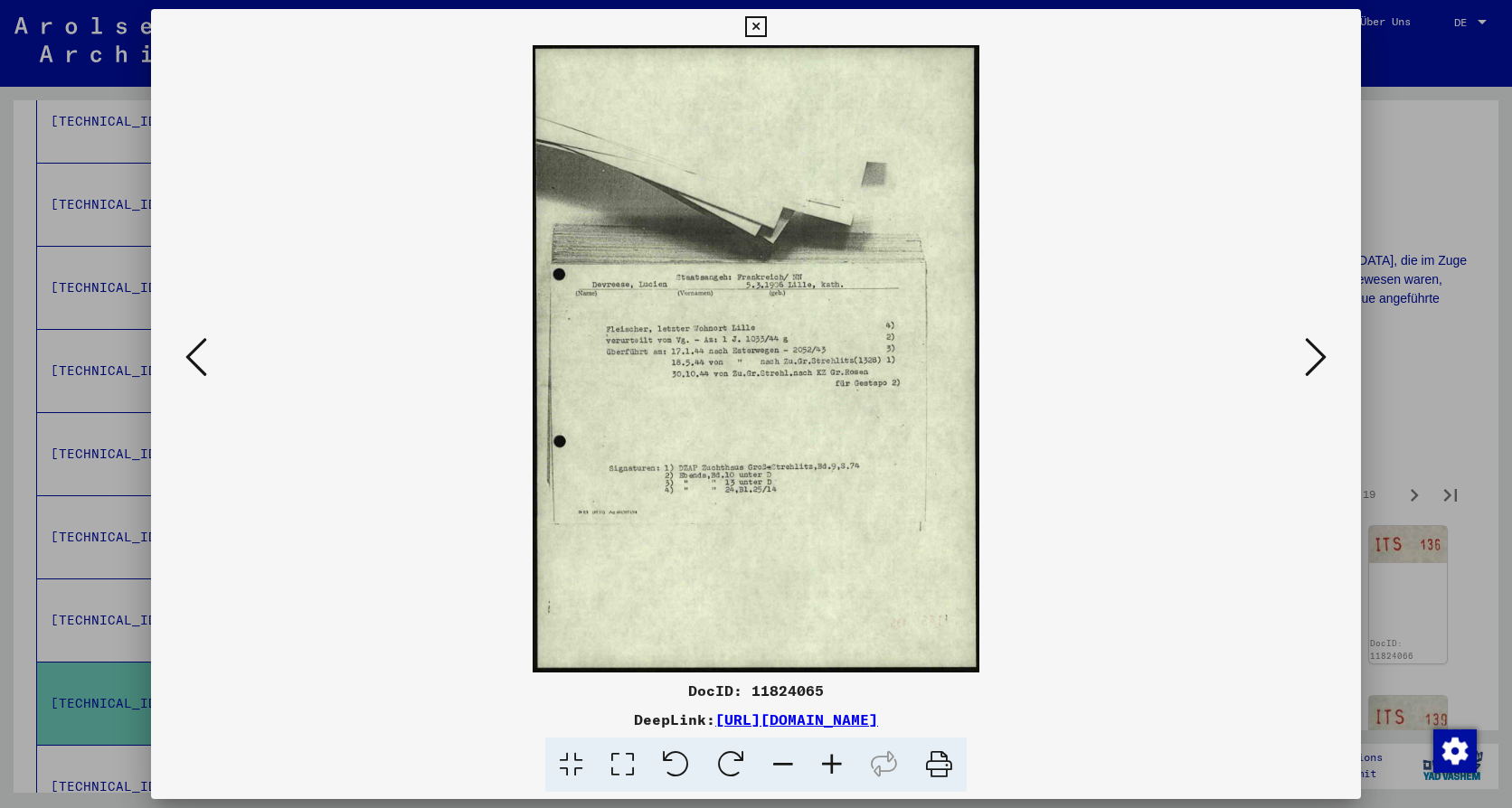
click at [754, 27] on icon at bounding box center [755, 27] width 21 height 22
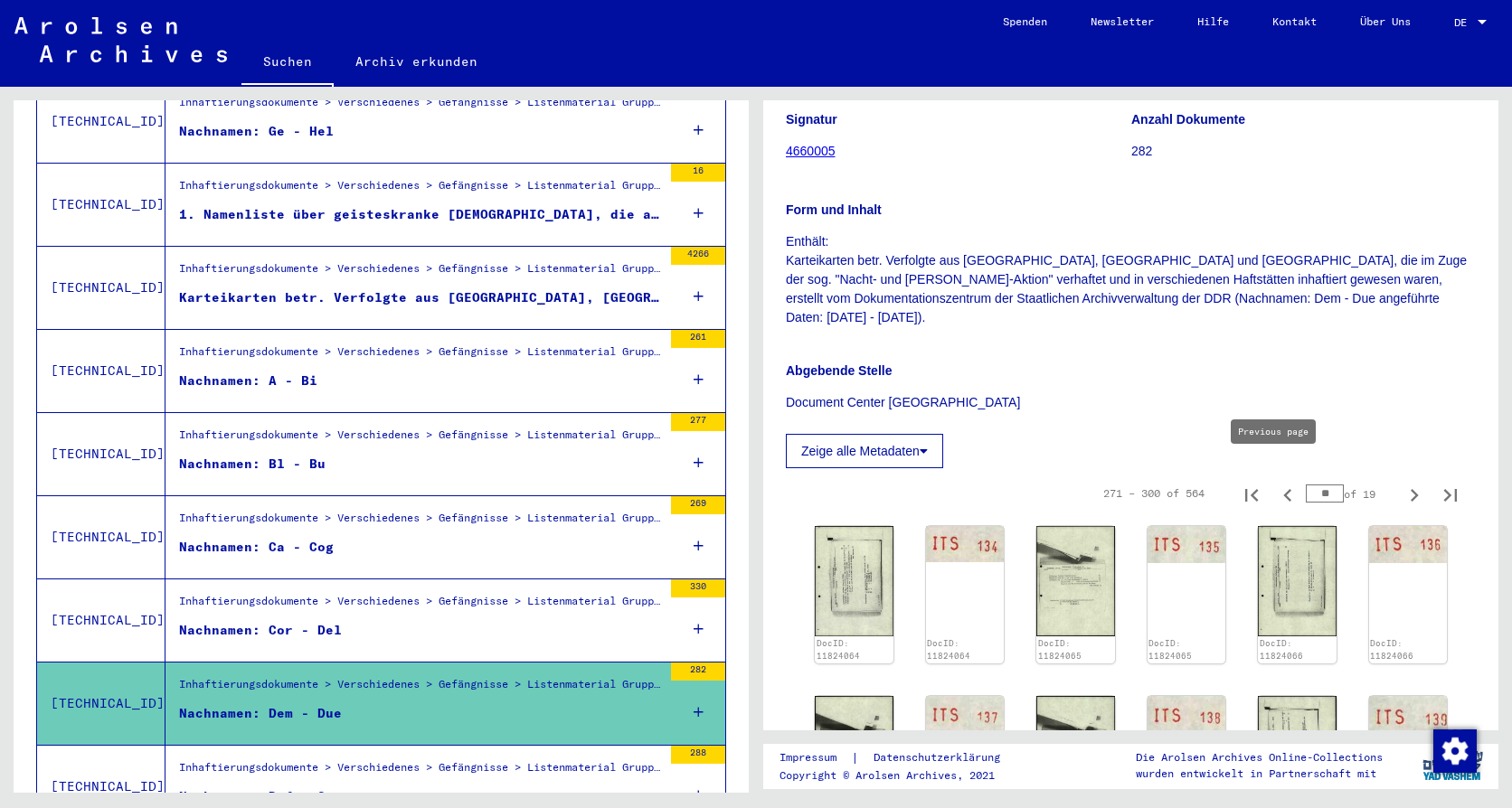
click at [1275, 483] on icon "Previous page" at bounding box center [1287, 496] width 26 height 26
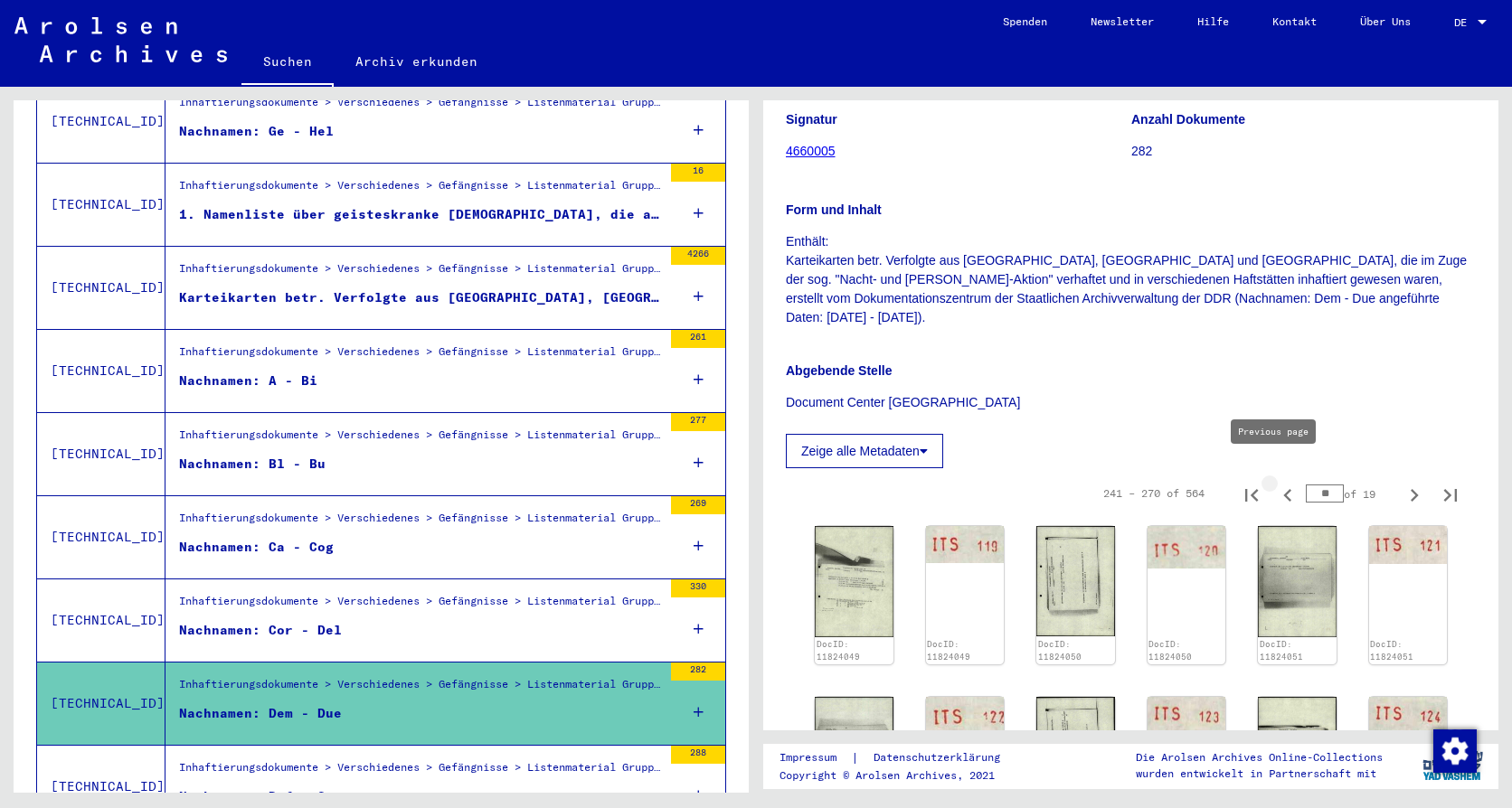
type input "*"
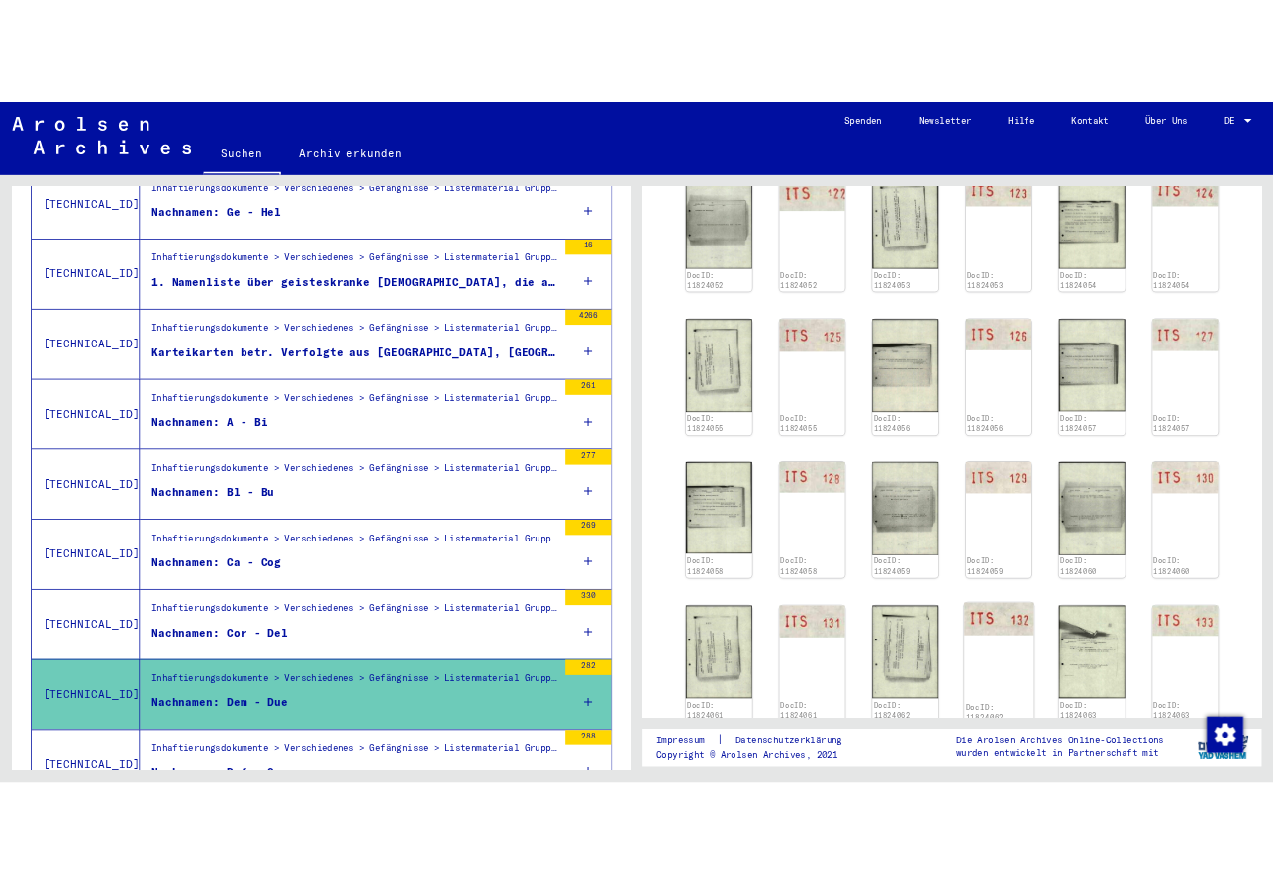
scroll to position [891, 0]
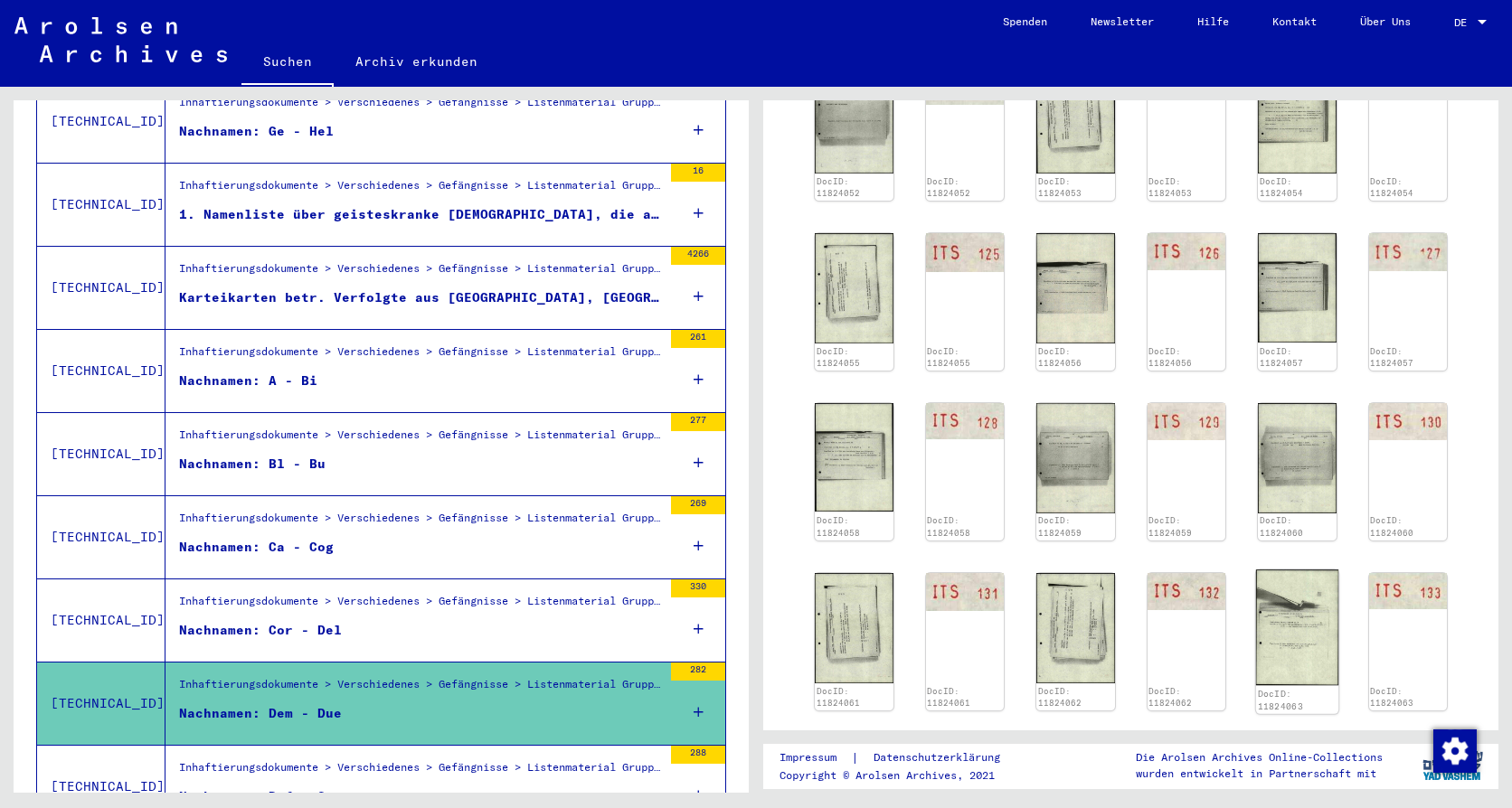
click at [1282, 590] on img at bounding box center [1297, 627] width 82 height 116
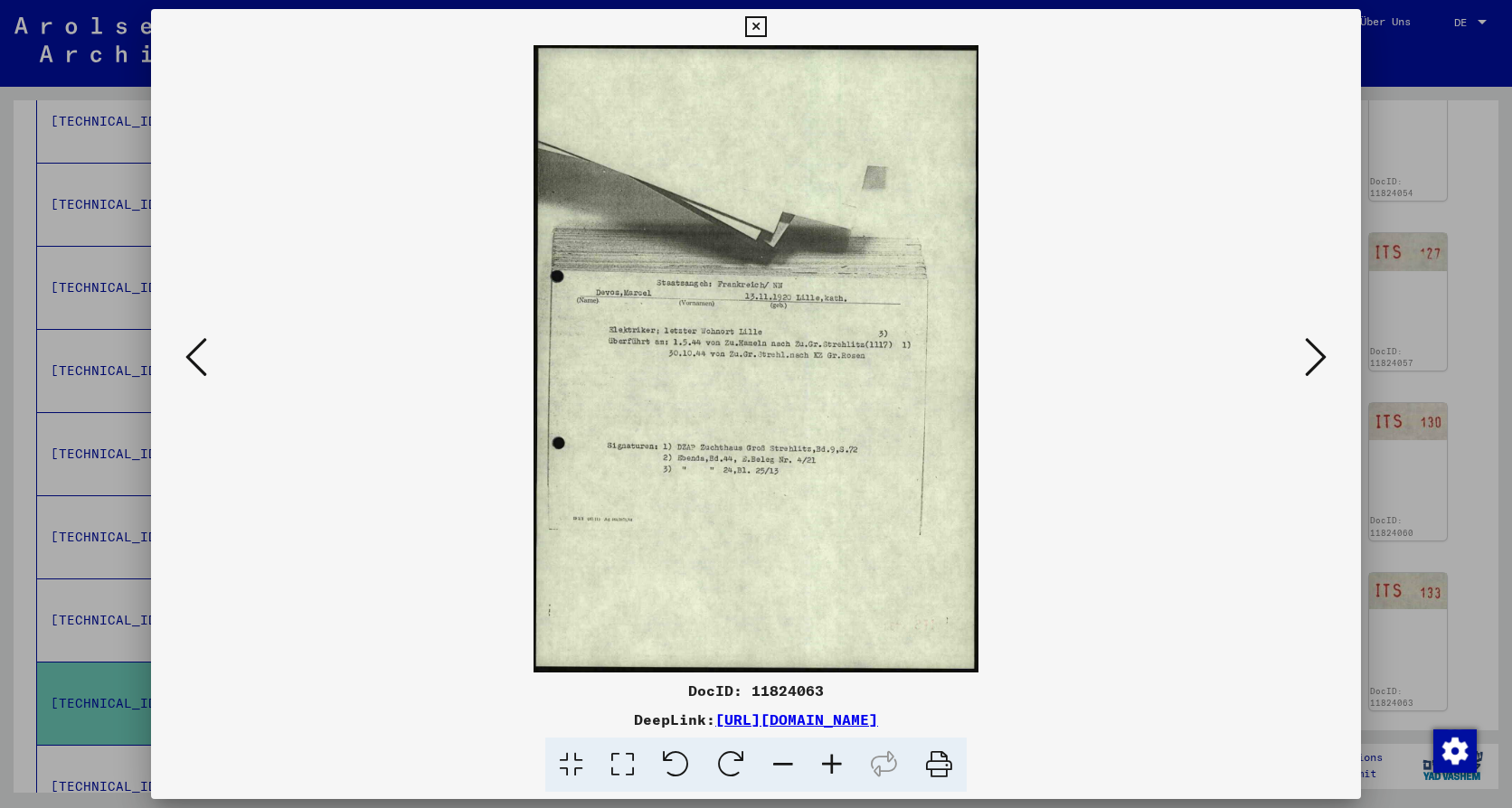
click at [197, 353] on icon at bounding box center [196, 357] width 22 height 44
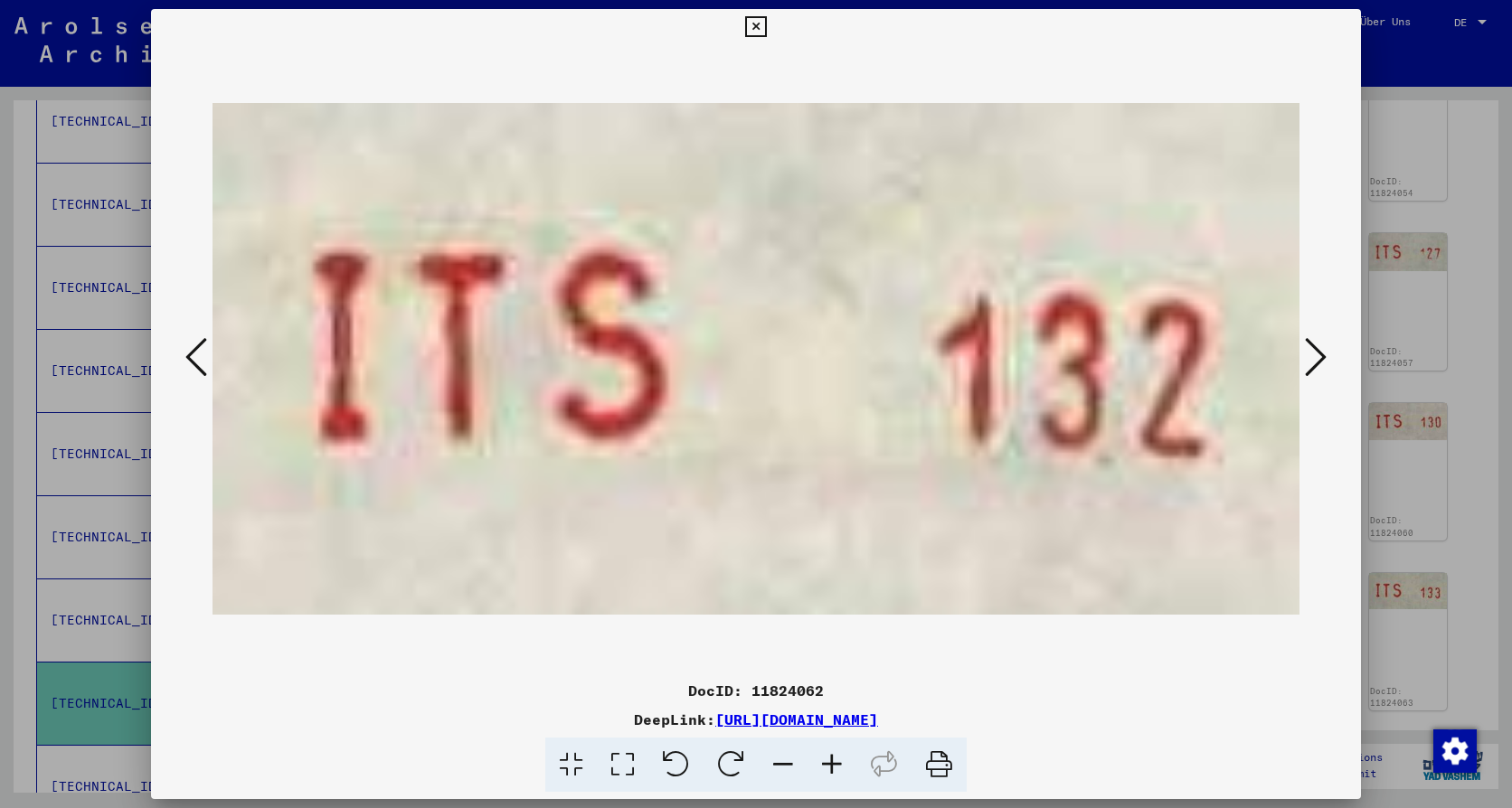
click at [197, 353] on icon at bounding box center [196, 357] width 22 height 44
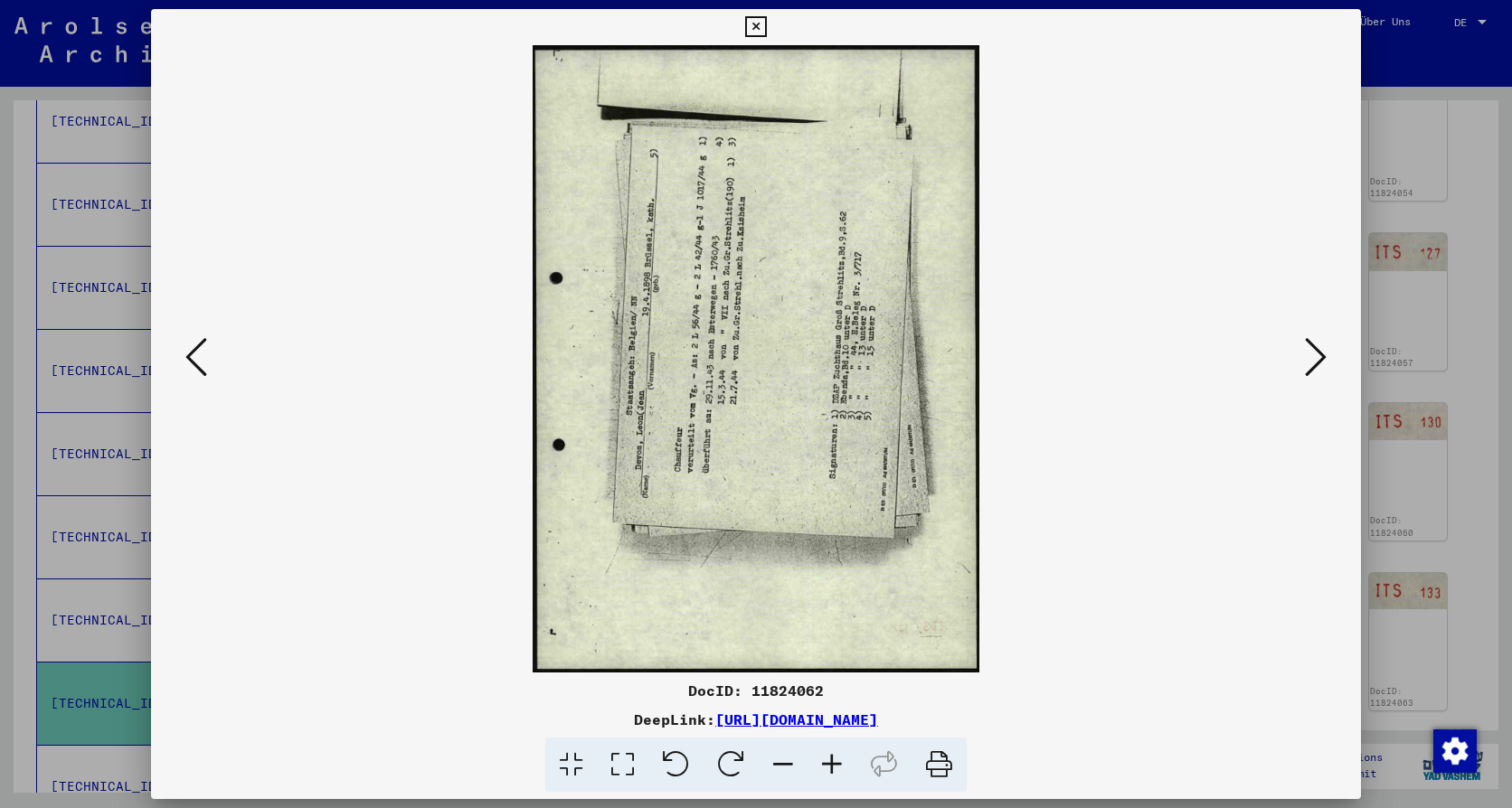
click at [727, 759] on icon at bounding box center [730, 765] width 55 height 55
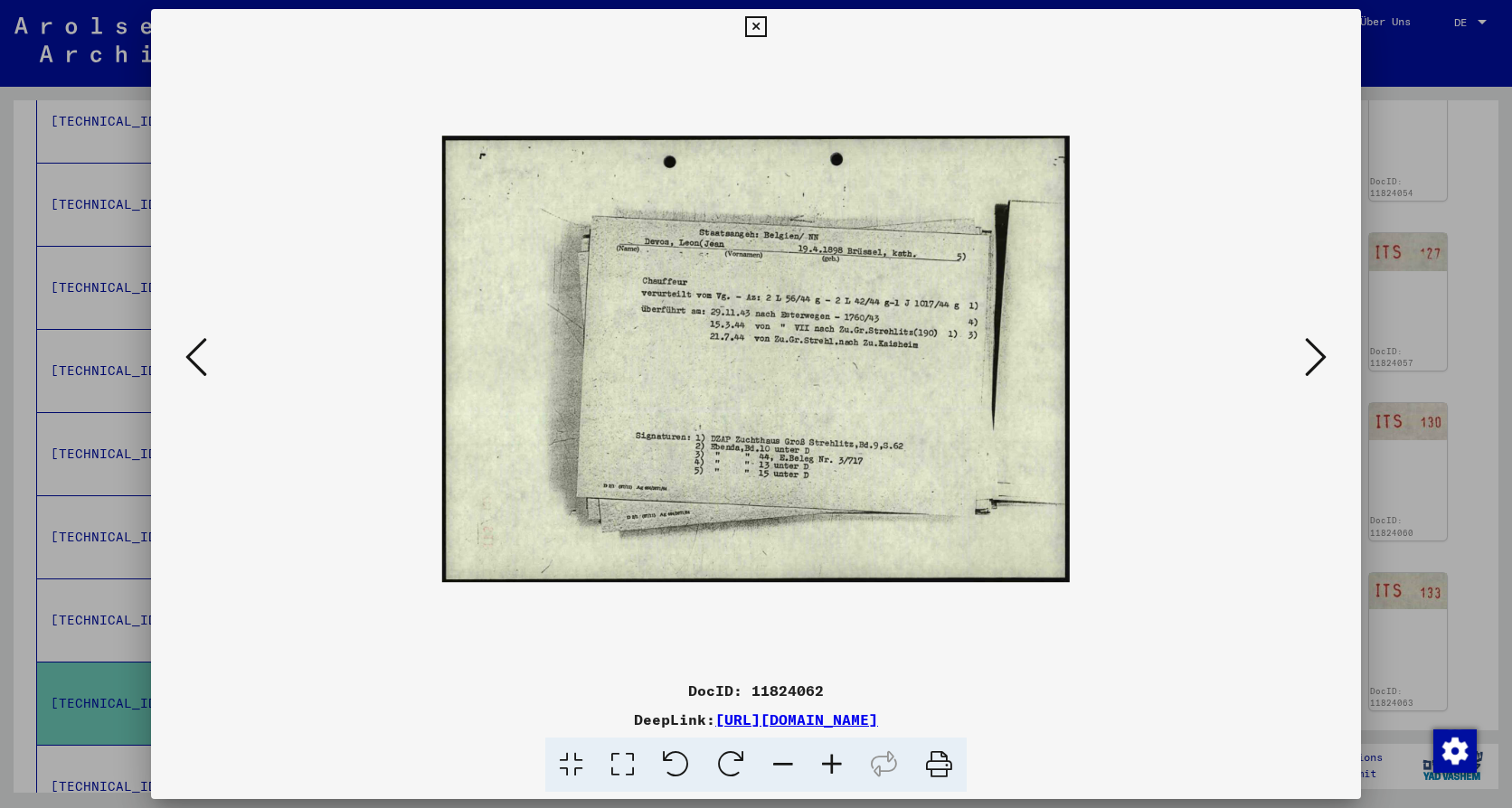
click at [189, 355] on icon at bounding box center [196, 357] width 22 height 44
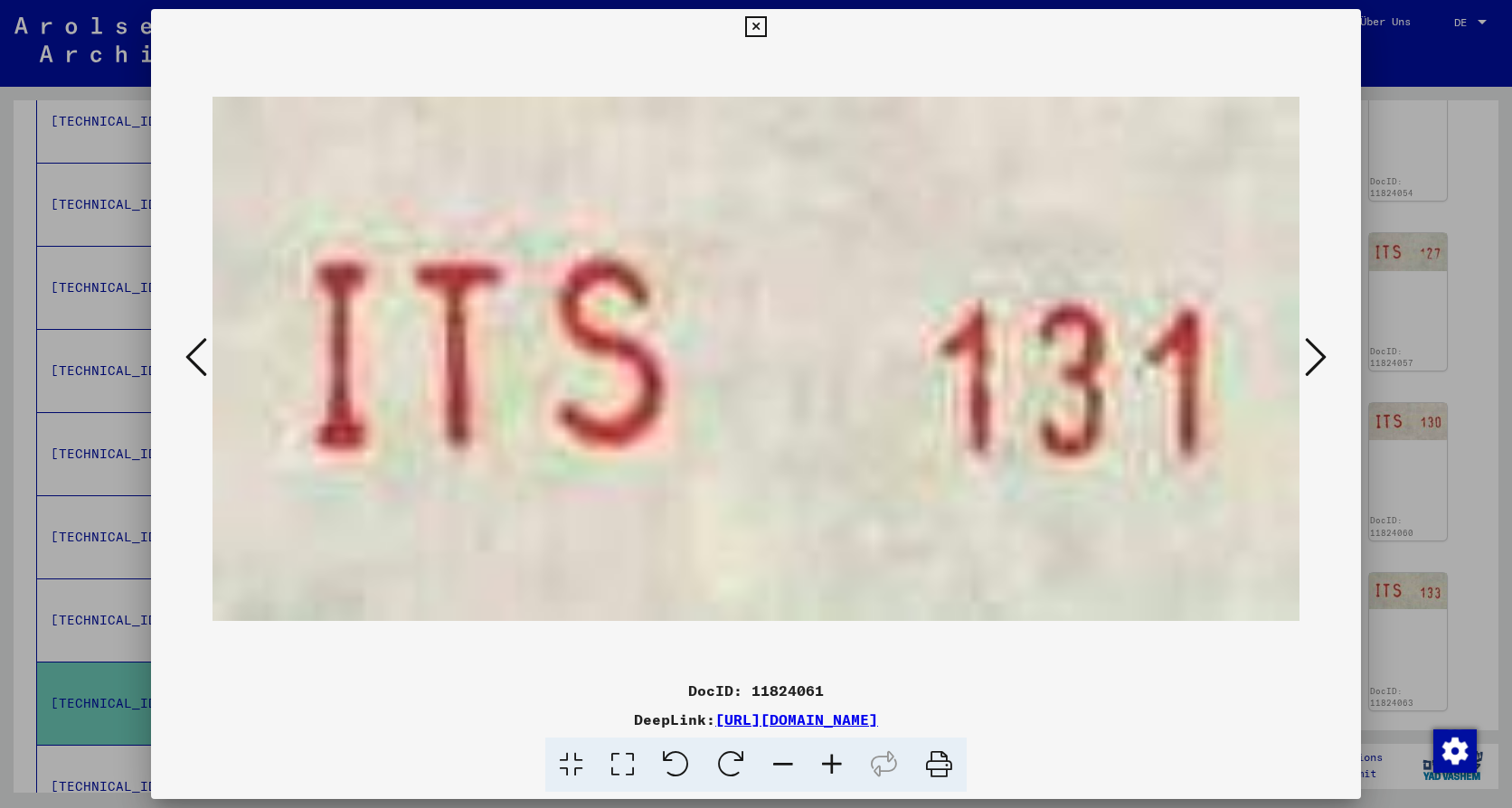
click at [189, 355] on icon at bounding box center [196, 357] width 22 height 44
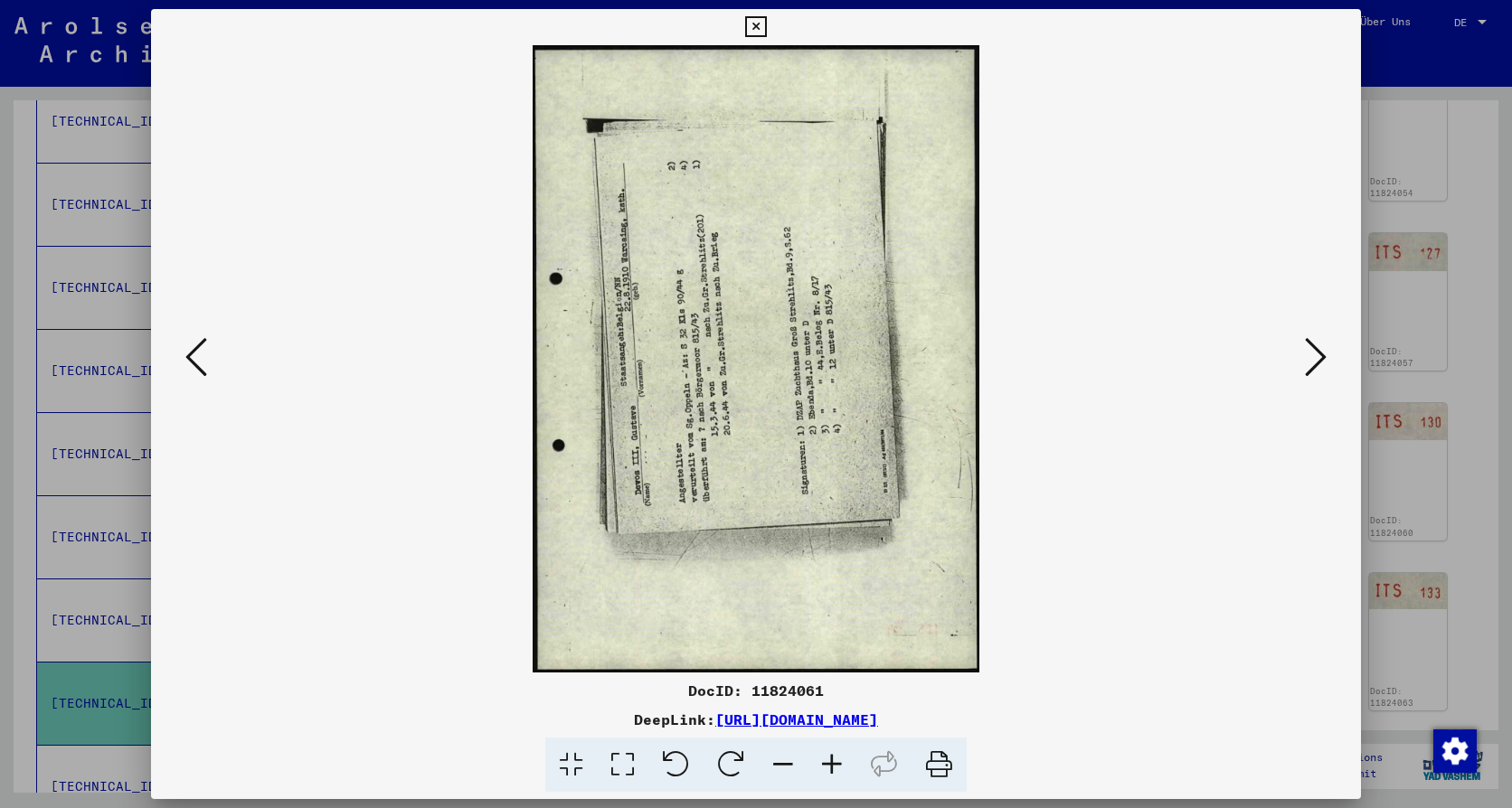
click at [723, 751] on icon at bounding box center [730, 765] width 55 height 55
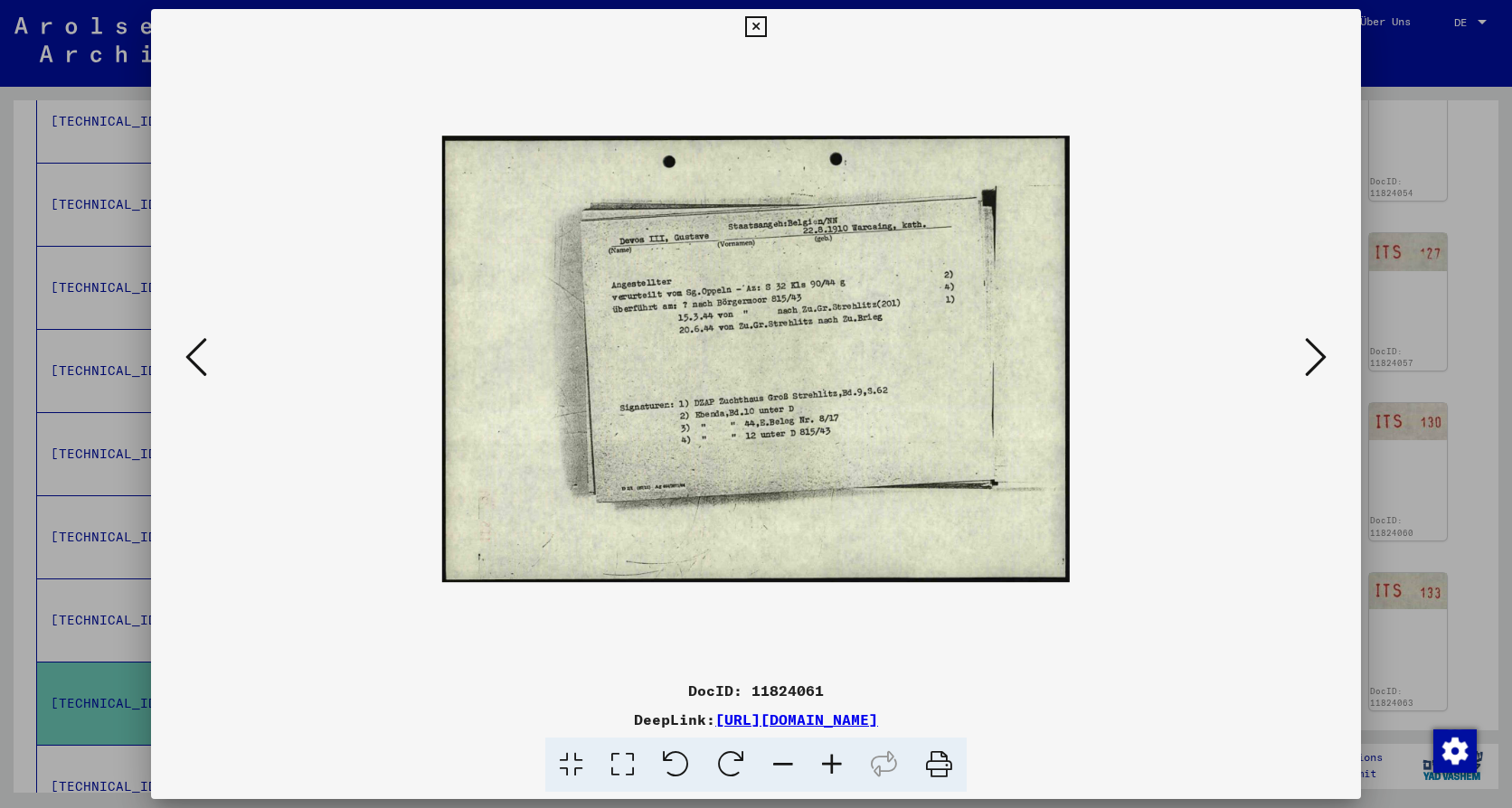
click at [193, 361] on icon at bounding box center [196, 357] width 22 height 44
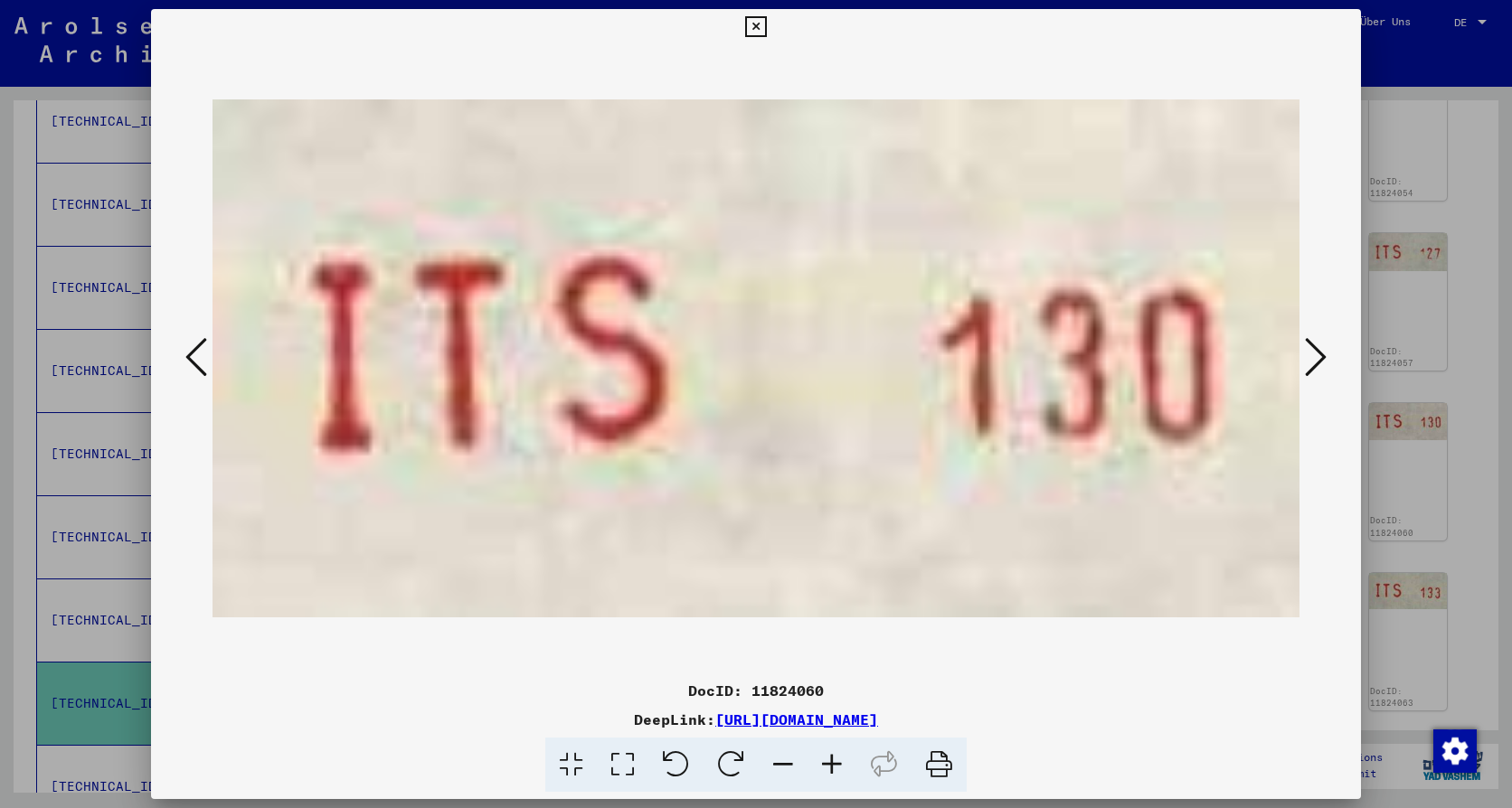
click at [193, 361] on icon at bounding box center [196, 357] width 22 height 44
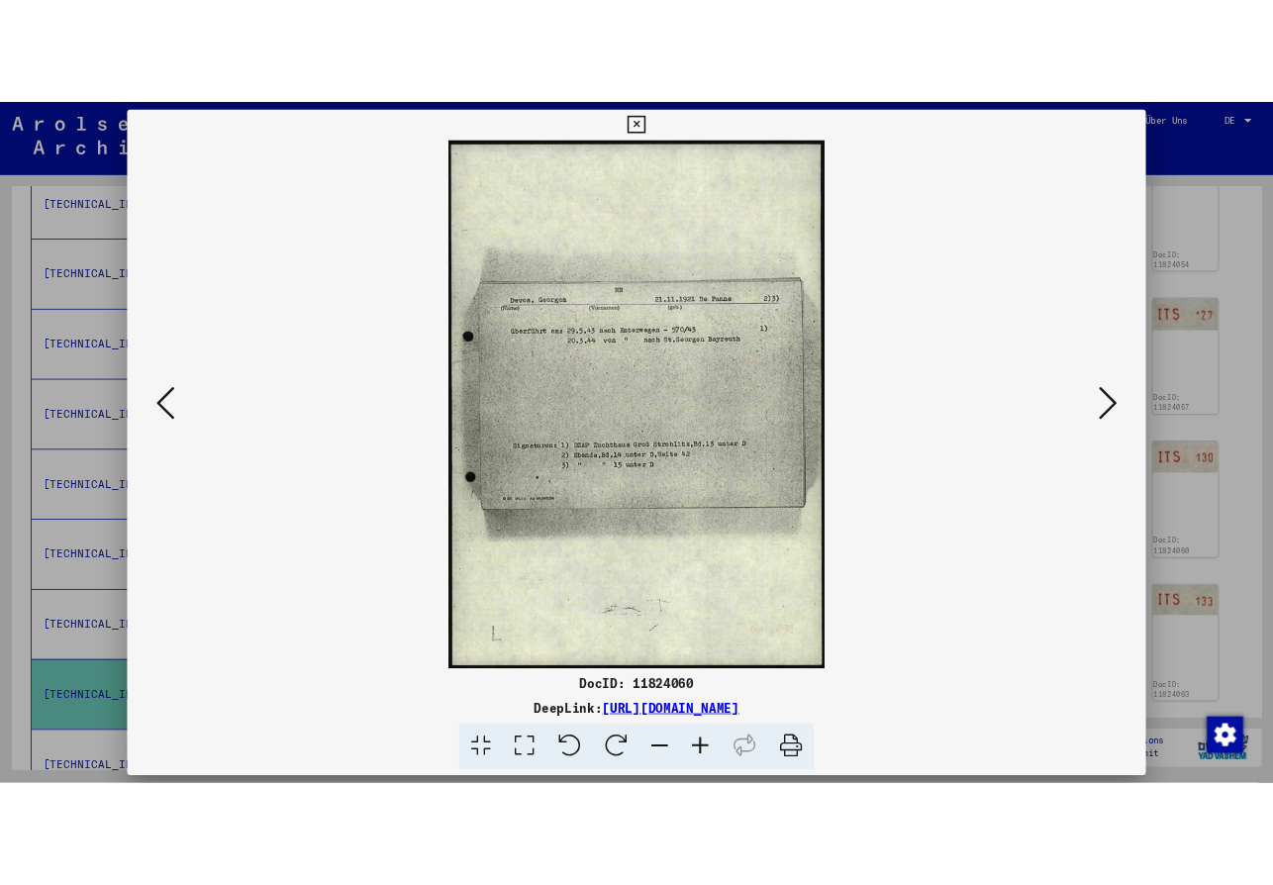
scroll to position [867, 0]
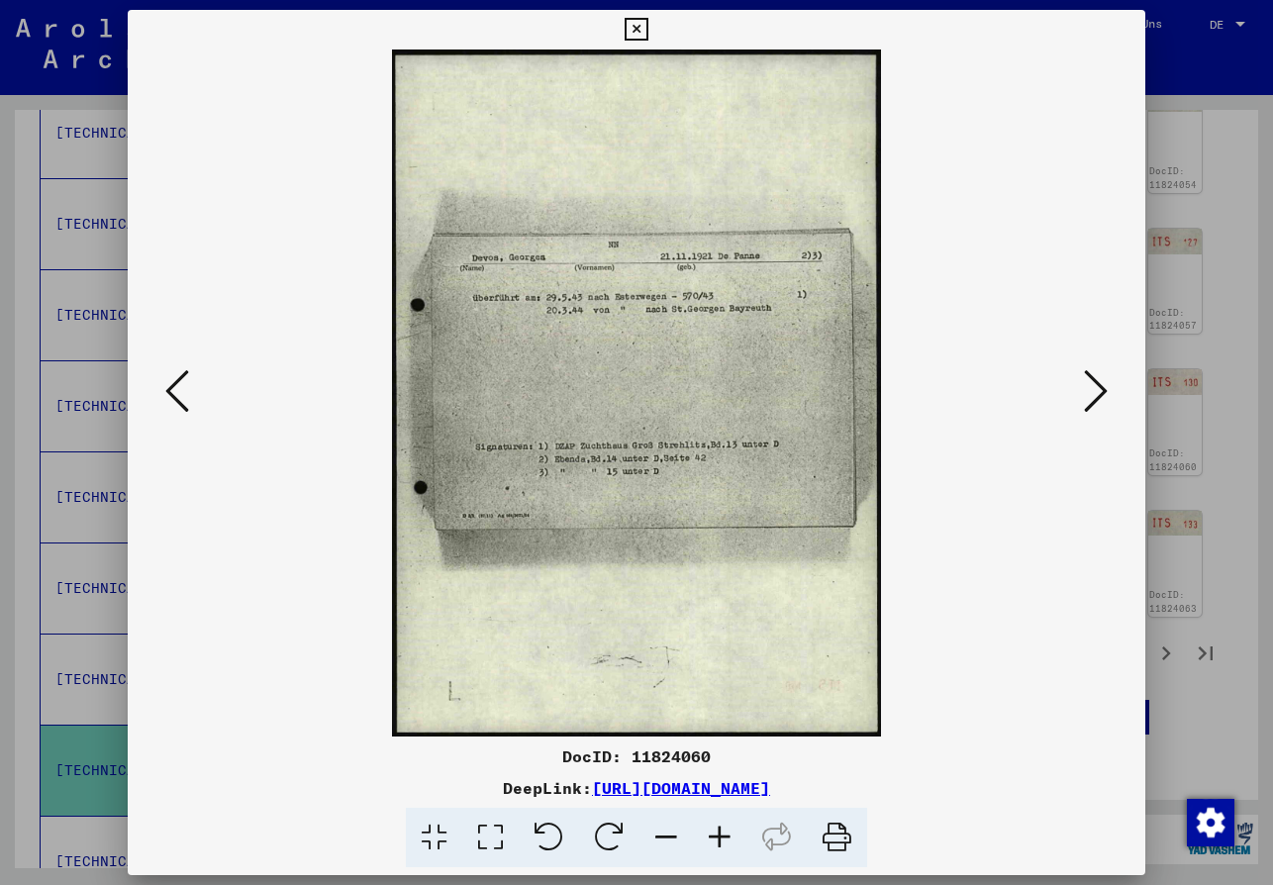
click at [634, 19] on icon at bounding box center [636, 30] width 23 height 24
